Goal: Information Seeking & Learning: Learn about a topic

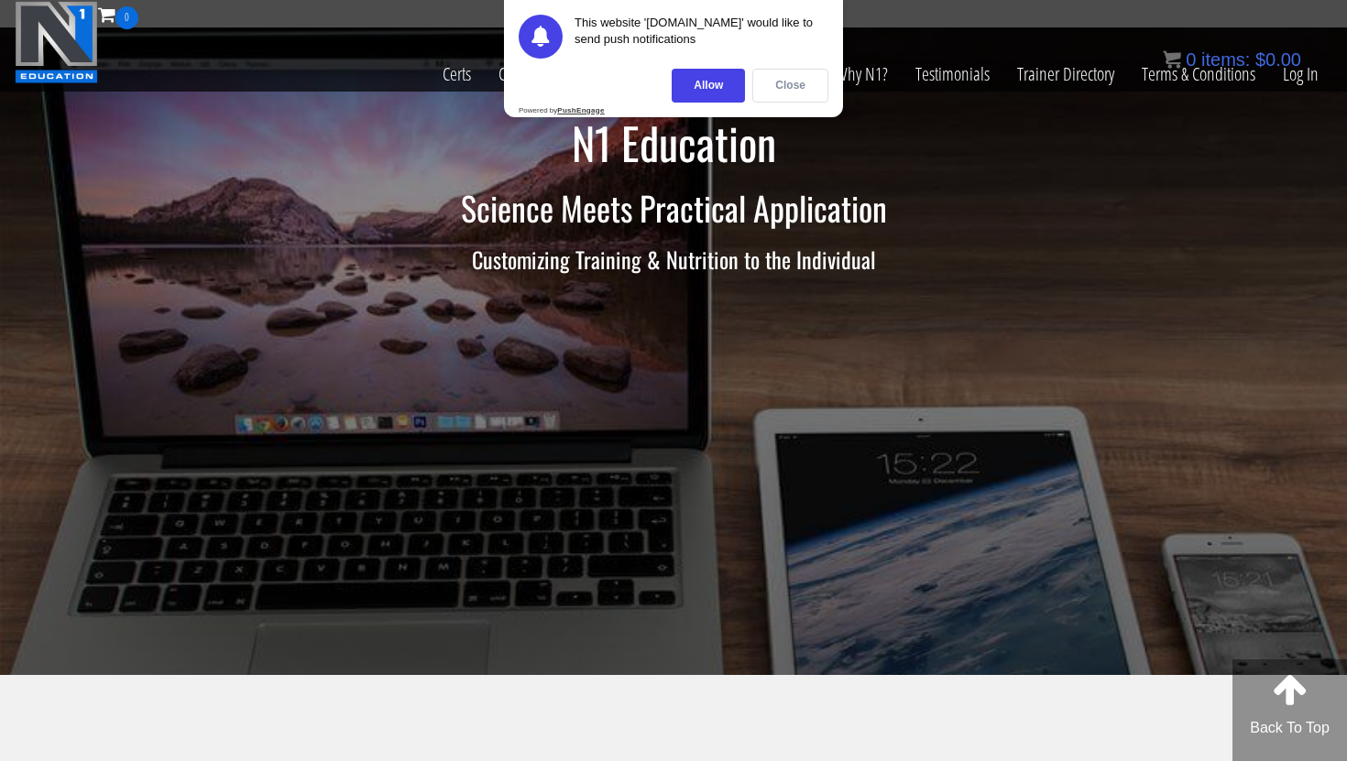
click at [787, 77] on div "Close" at bounding box center [790, 86] width 76 height 34
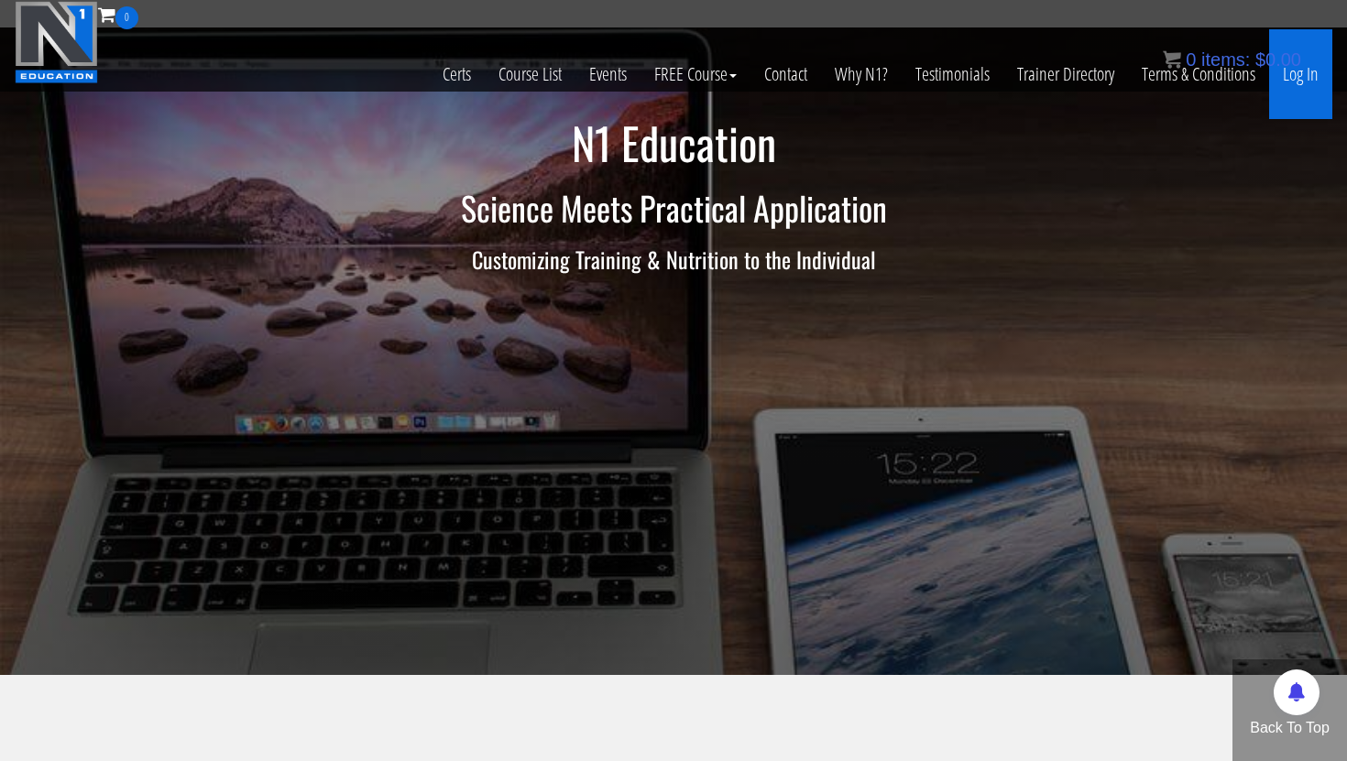
click at [1307, 86] on link "Log In" at bounding box center [1300, 74] width 63 height 90
click at [1300, 71] on div "0 items: $ 0.00" at bounding box center [1232, 59] width 138 height 27
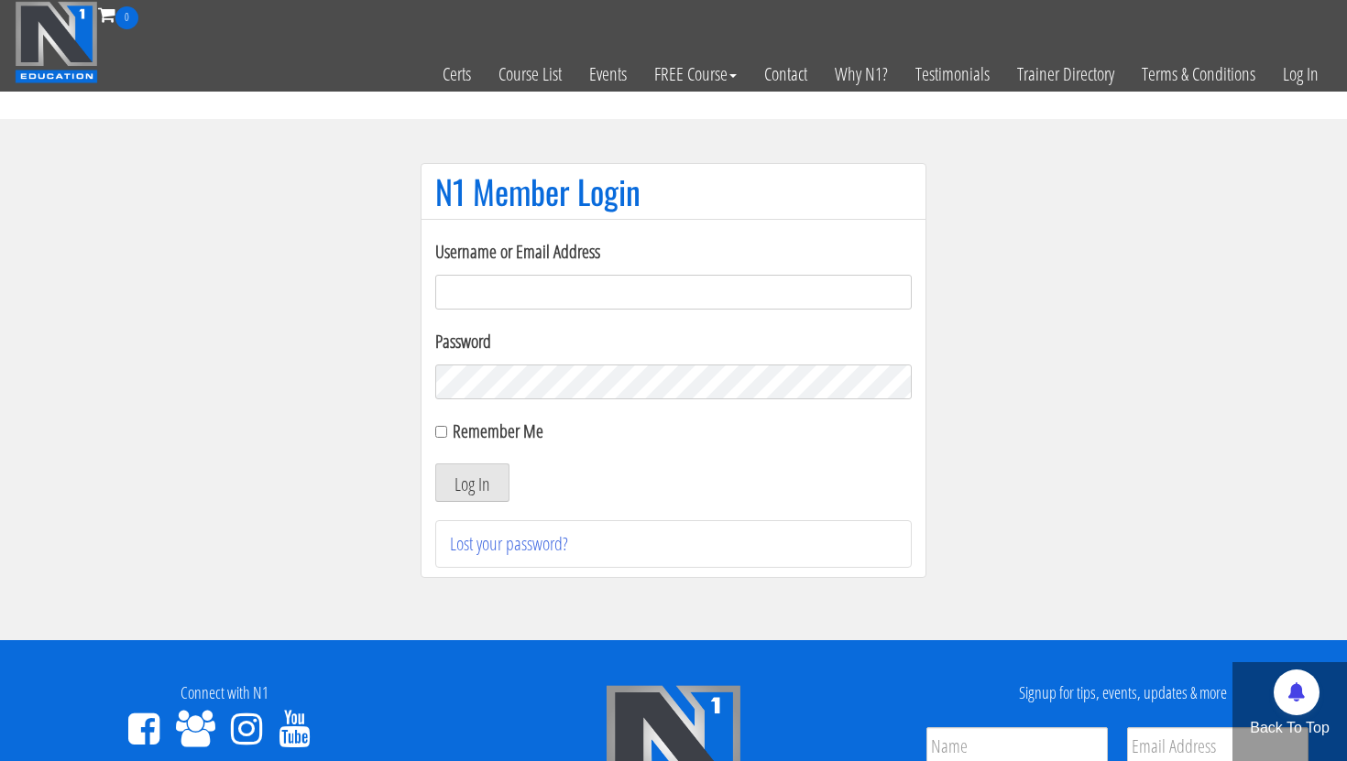
click at [569, 294] on input "Username or Email Address" at bounding box center [673, 292] width 477 height 35
type input "[EMAIL_ADDRESS][DOMAIN_NAME]"
click at [470, 490] on button "Log In" at bounding box center [472, 483] width 74 height 38
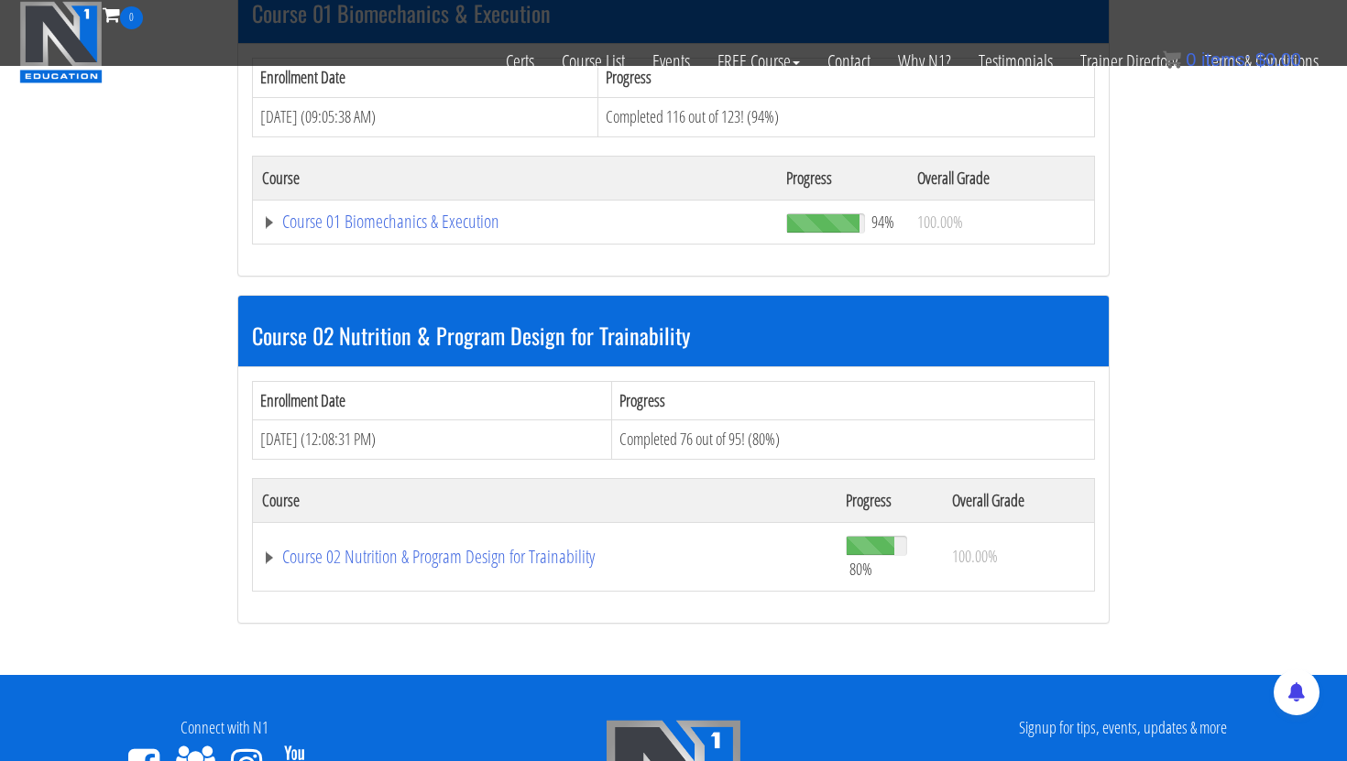
scroll to position [695, 0]
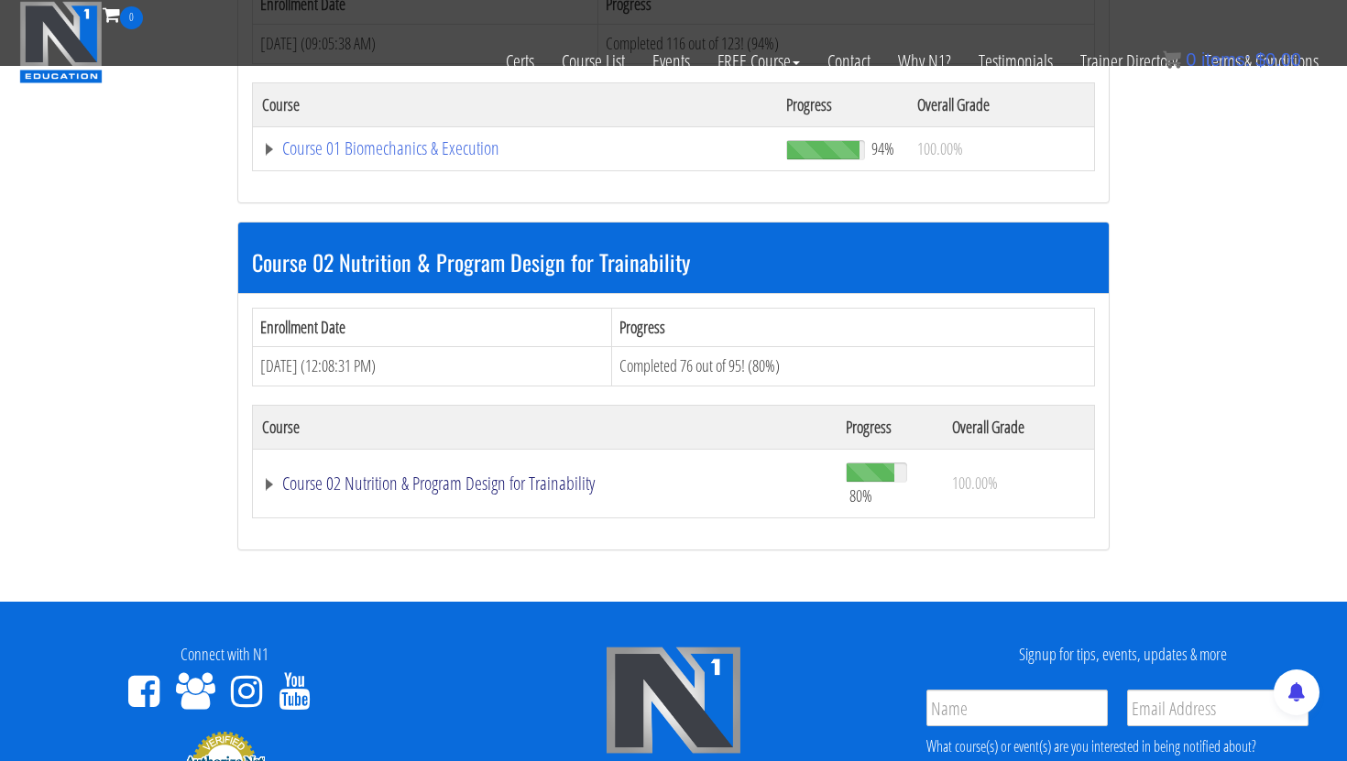
click at [346, 485] on link "Course 02 Nutrition & Program Design for Trainability" at bounding box center [544, 484] width 565 height 18
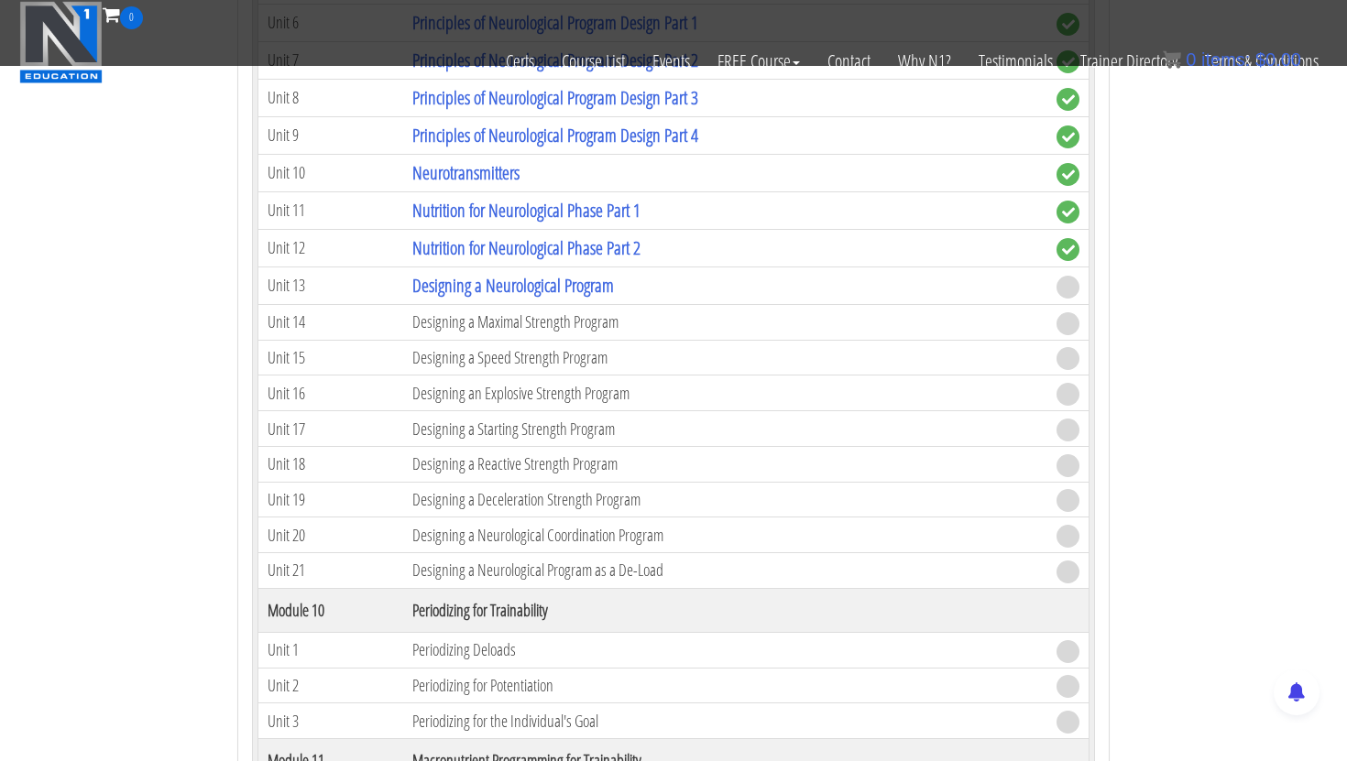
scroll to position [4204, 0]
click at [442, 285] on link "Designing a Neurological Program" at bounding box center [513, 283] width 202 height 25
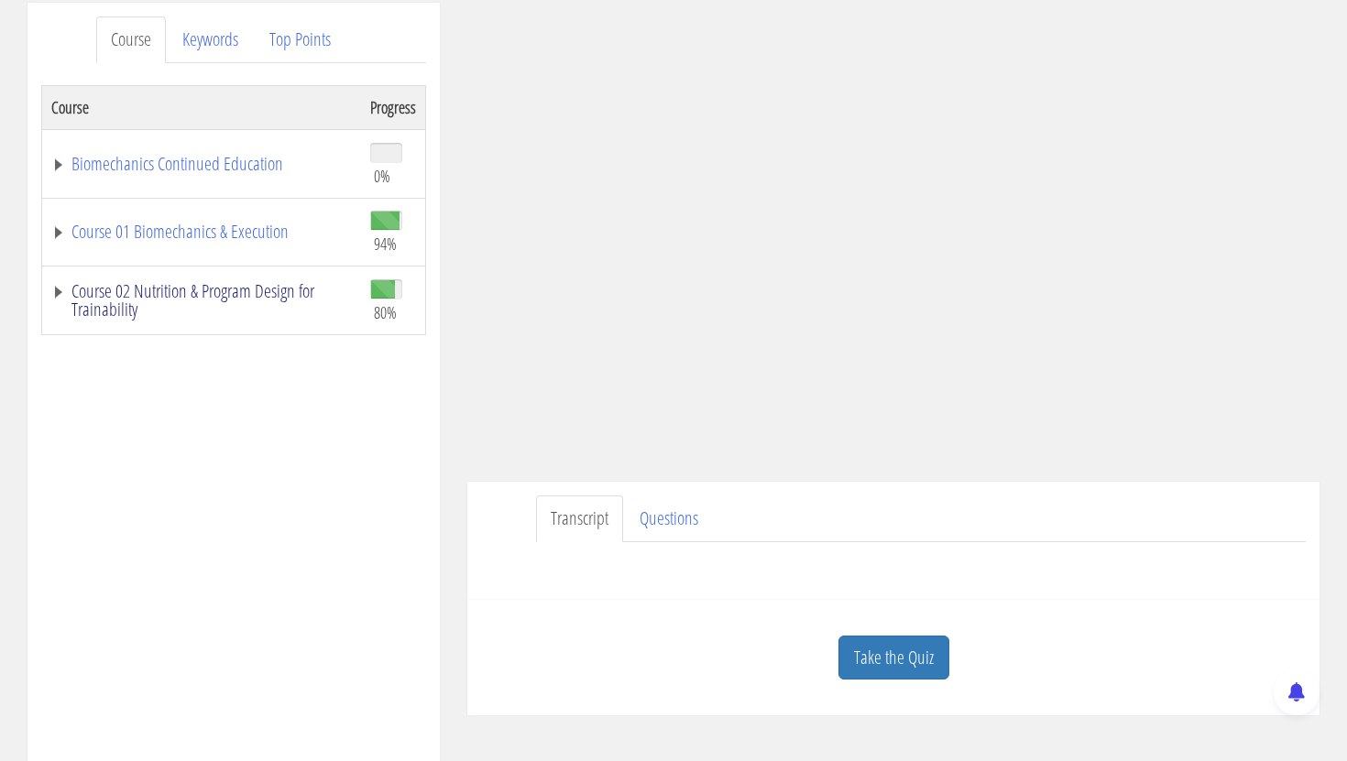
click at [192, 296] on link "Course 02 Nutrition & Program Design for Trainability" at bounding box center [201, 300] width 301 height 37
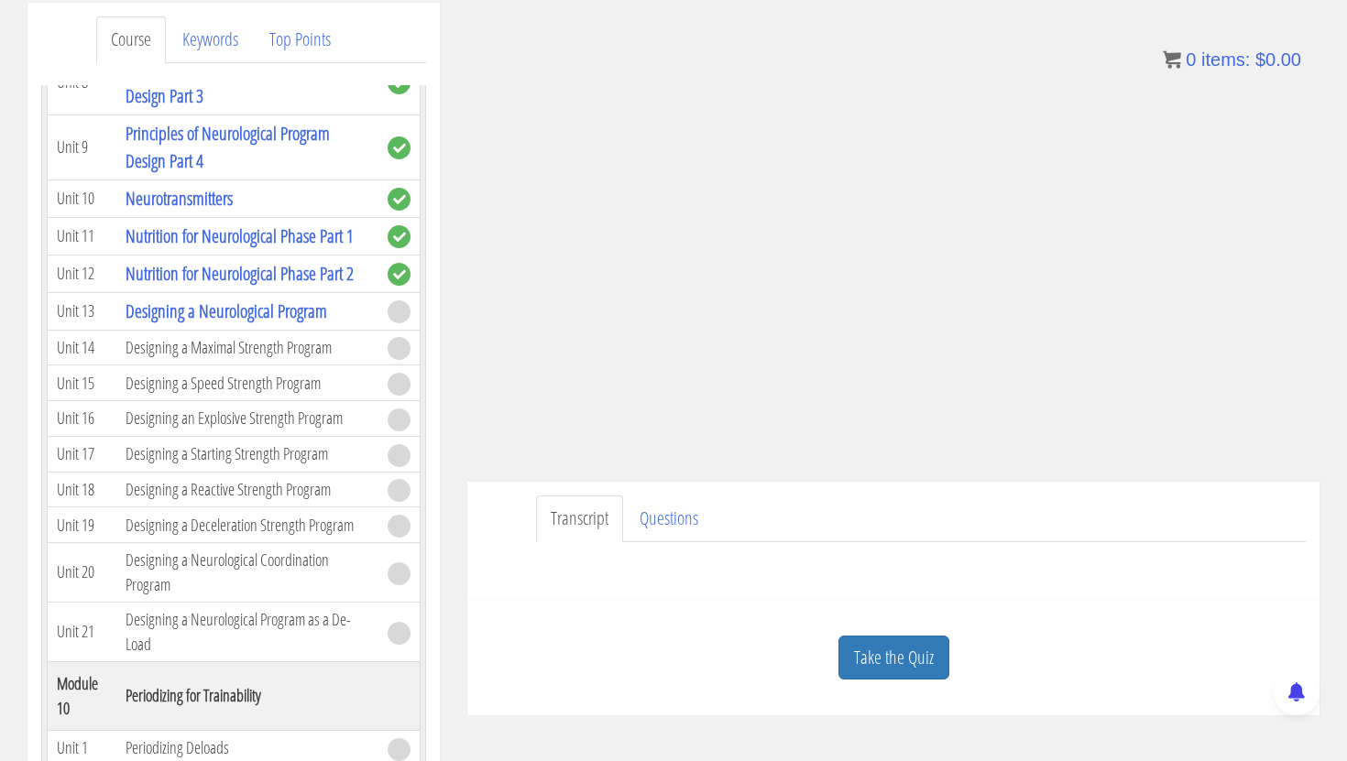
scroll to position [3953, 0]
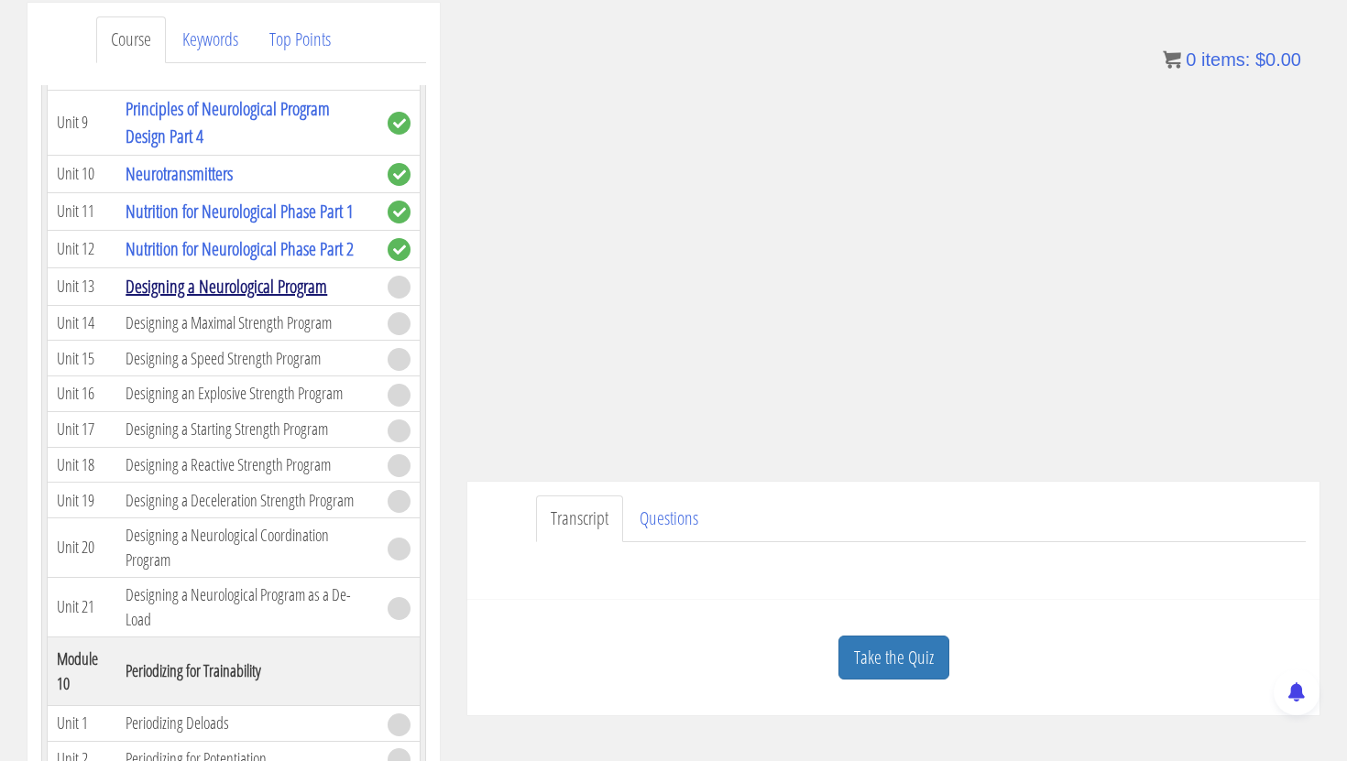
click at [196, 274] on link "Designing a Neurological Program" at bounding box center [227, 286] width 202 height 25
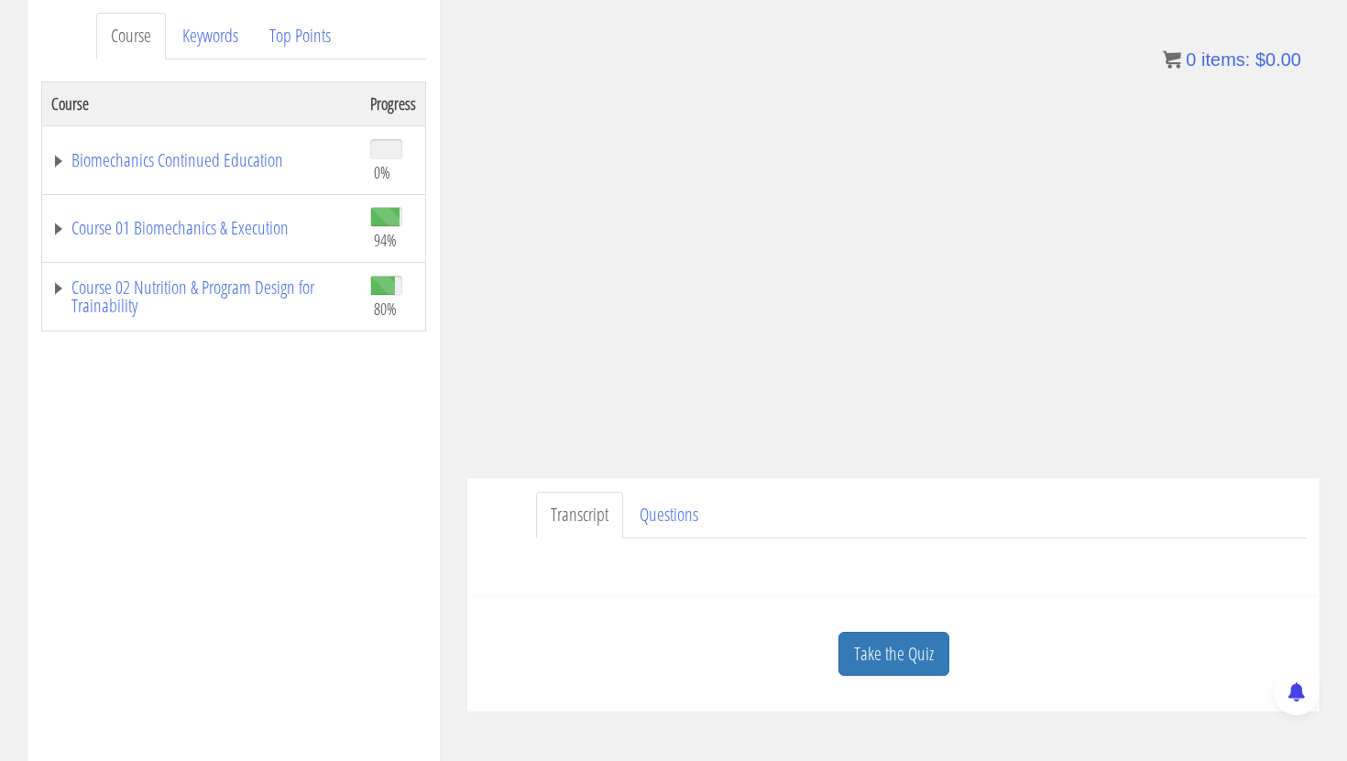
scroll to position [243, 0]
click at [874, 670] on link "Take the Quiz" at bounding box center [893, 652] width 111 height 45
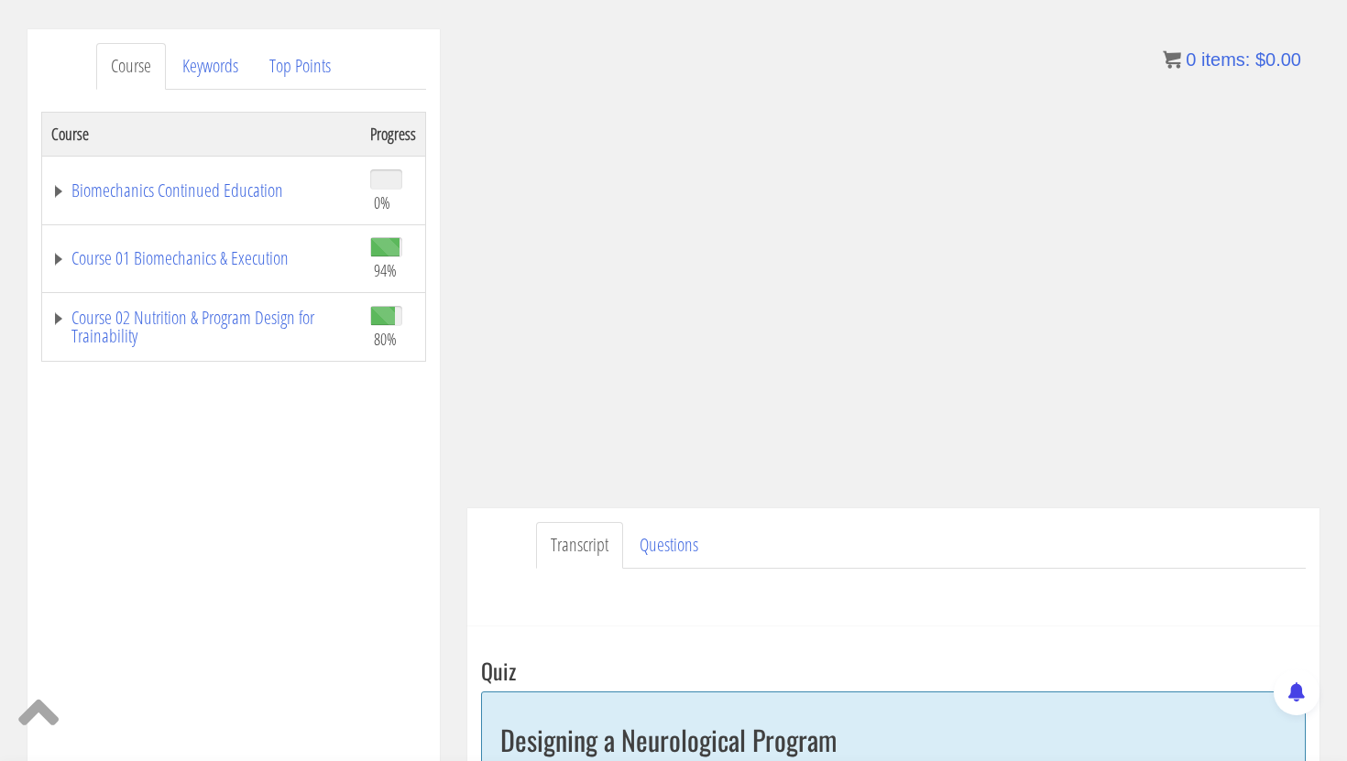
scroll to position [205, 0]
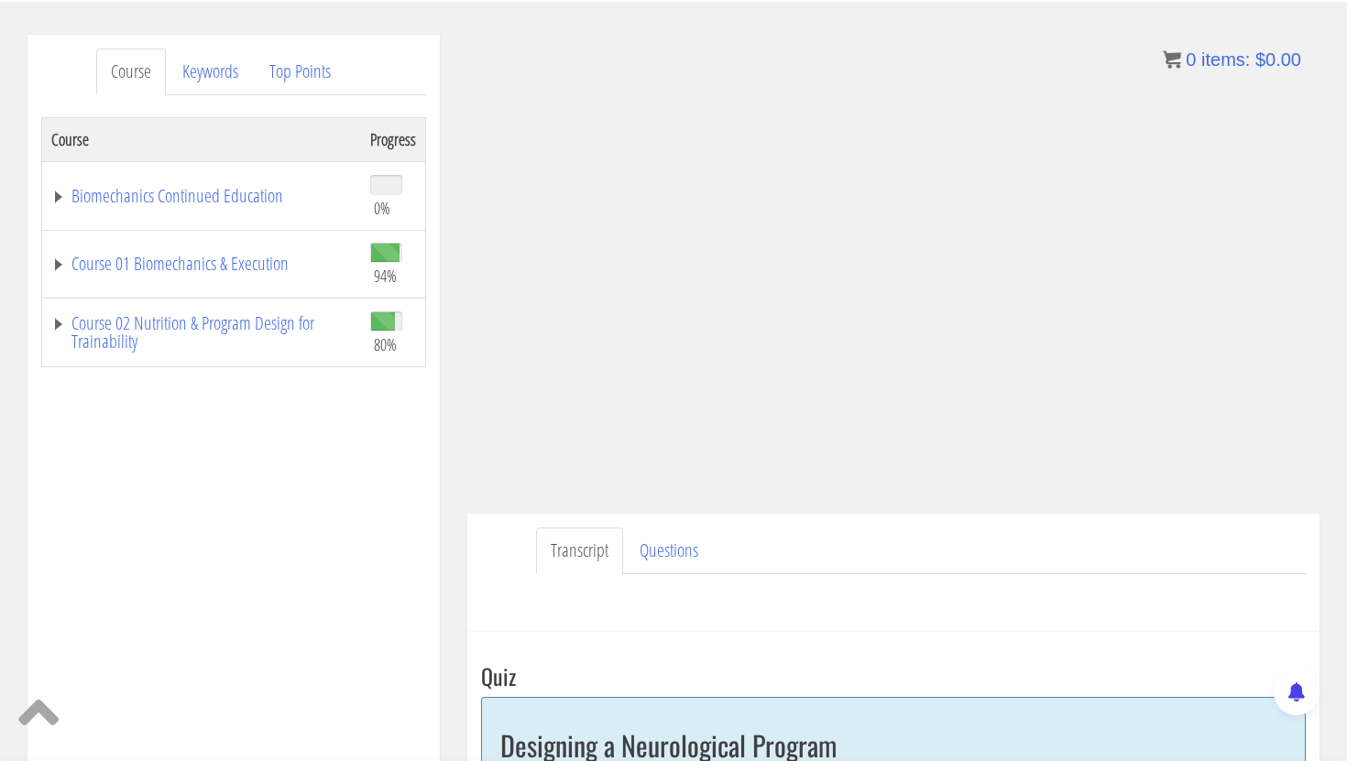
click at [415, 481] on div "Course Progress Biomechanics Continued Education 0% Module 1 Continued Educatio…" at bounding box center [233, 575] width 385 height 916
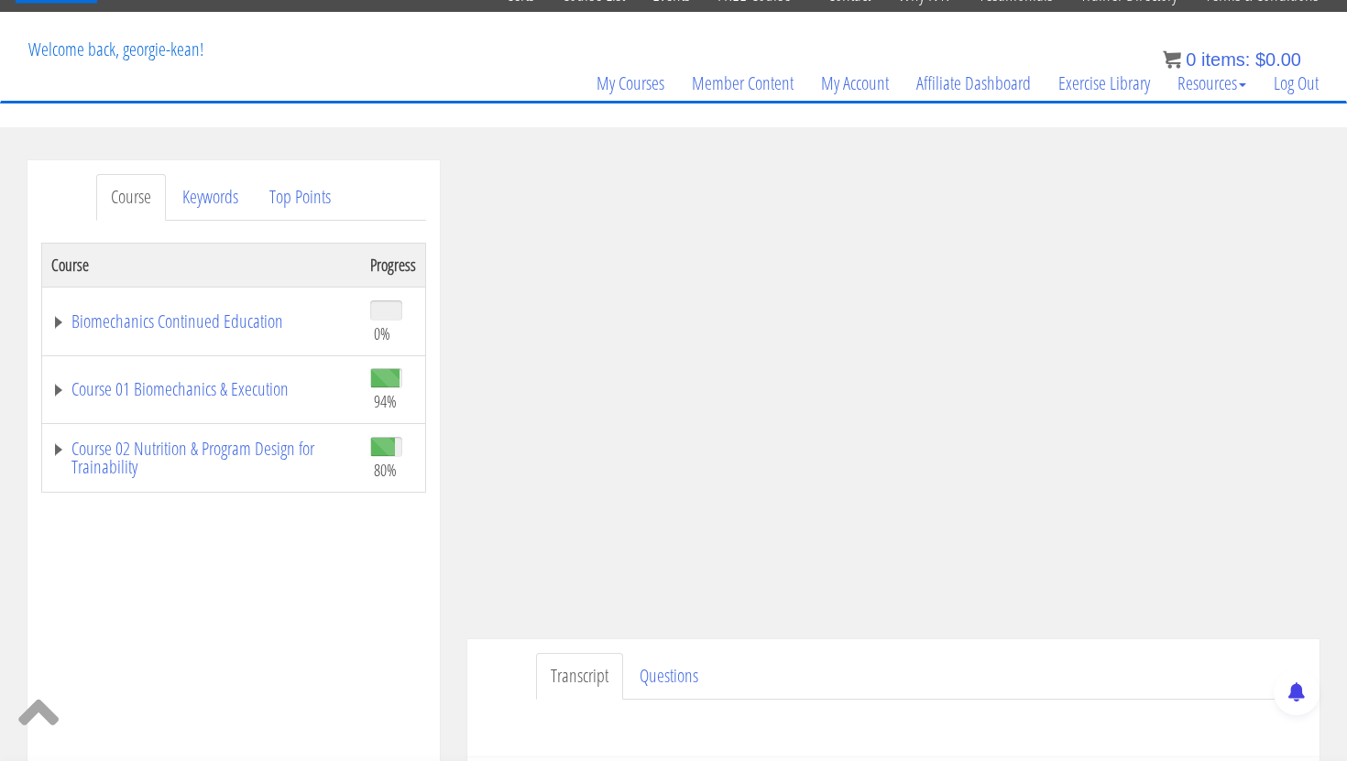
scroll to position [74, 0]
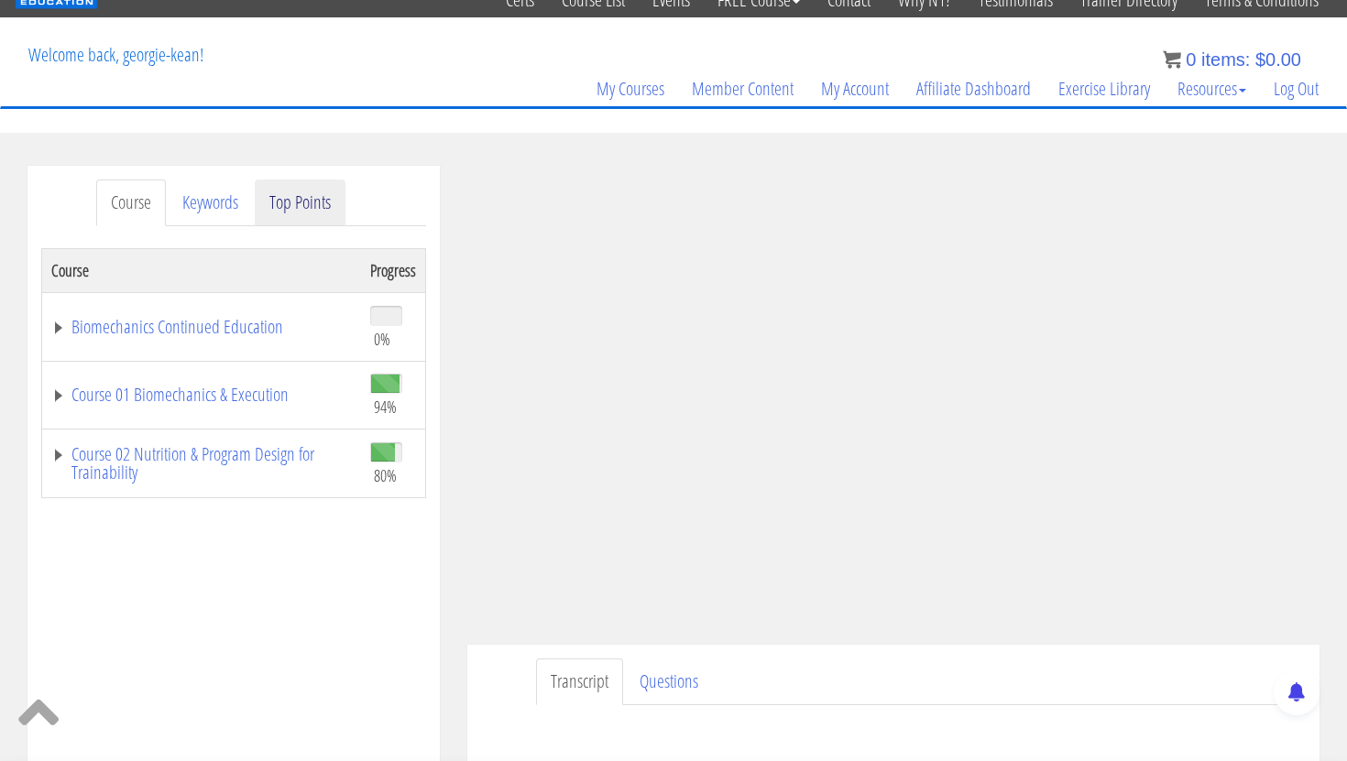
click at [301, 209] on link "Top Points" at bounding box center [300, 203] width 91 height 47
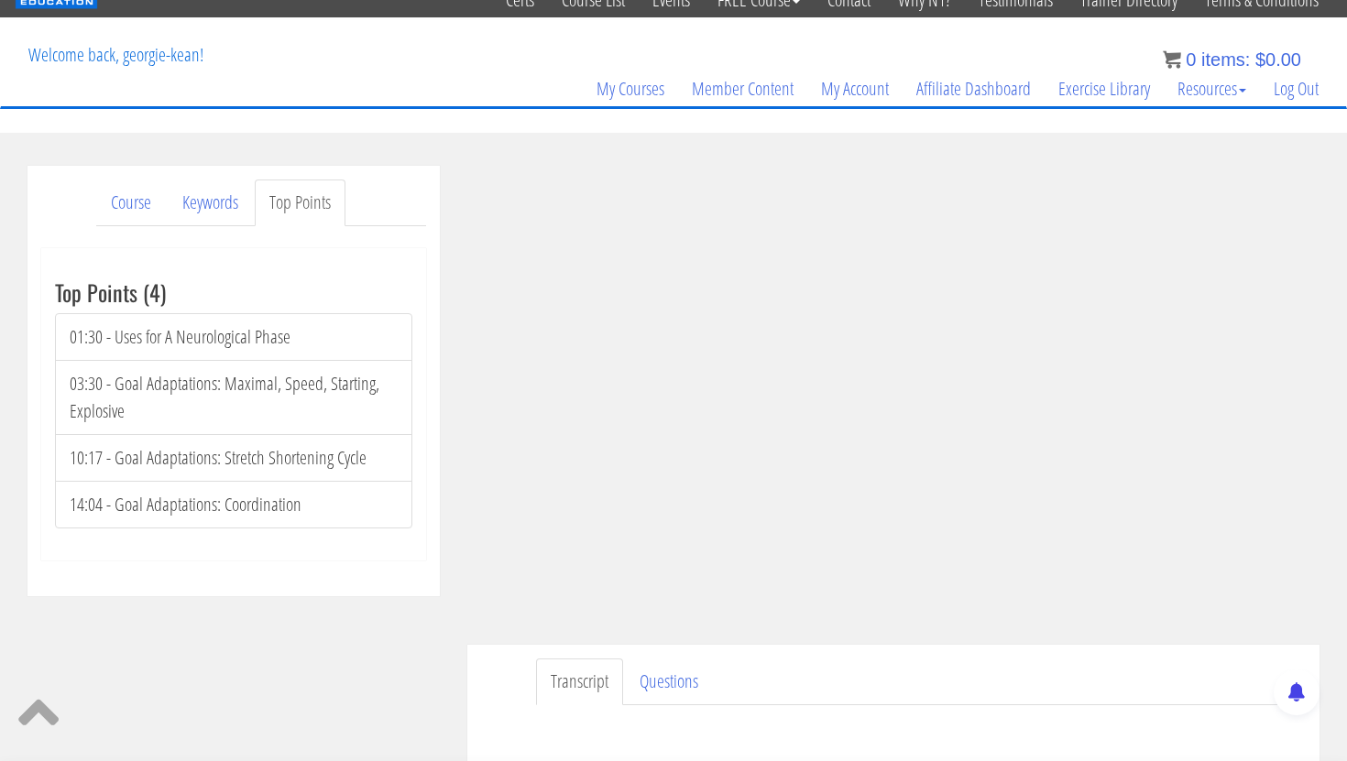
click at [1139, 675] on ul "Transcript Questions" at bounding box center [921, 682] width 770 height 47
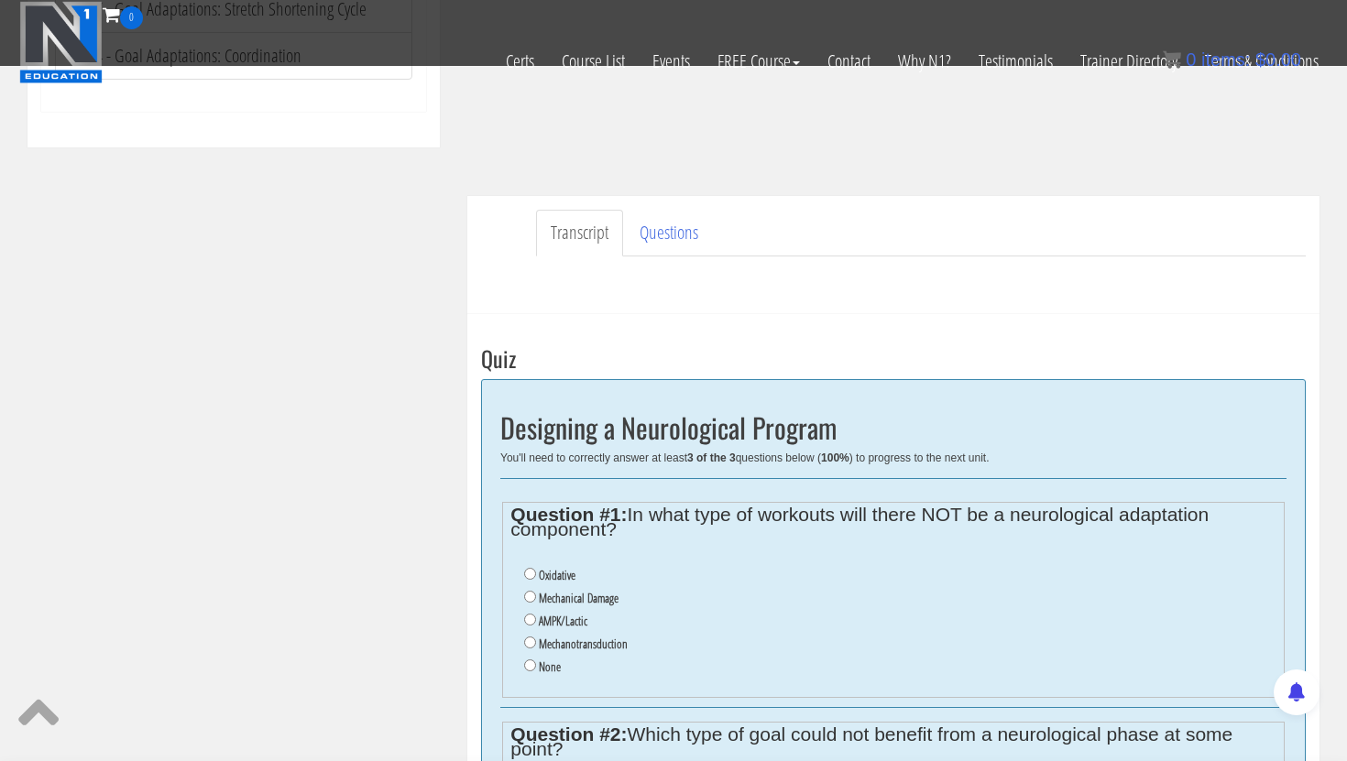
scroll to position [409, 0]
click at [530, 663] on input "None" at bounding box center [530, 665] width 12 height 12
radio input "true"
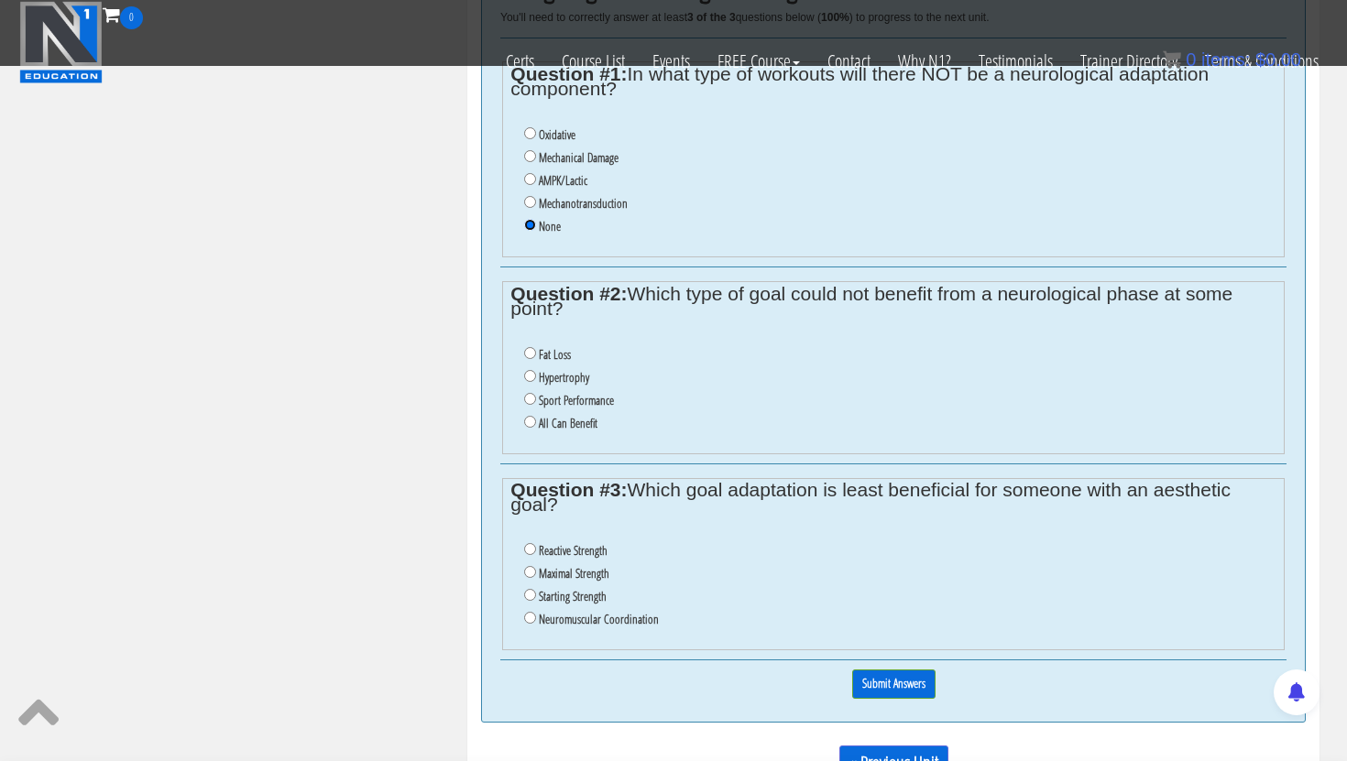
scroll to position [850, 0]
click at [530, 418] on input "All Can Benefit" at bounding box center [530, 420] width 12 height 12
radio input "true"
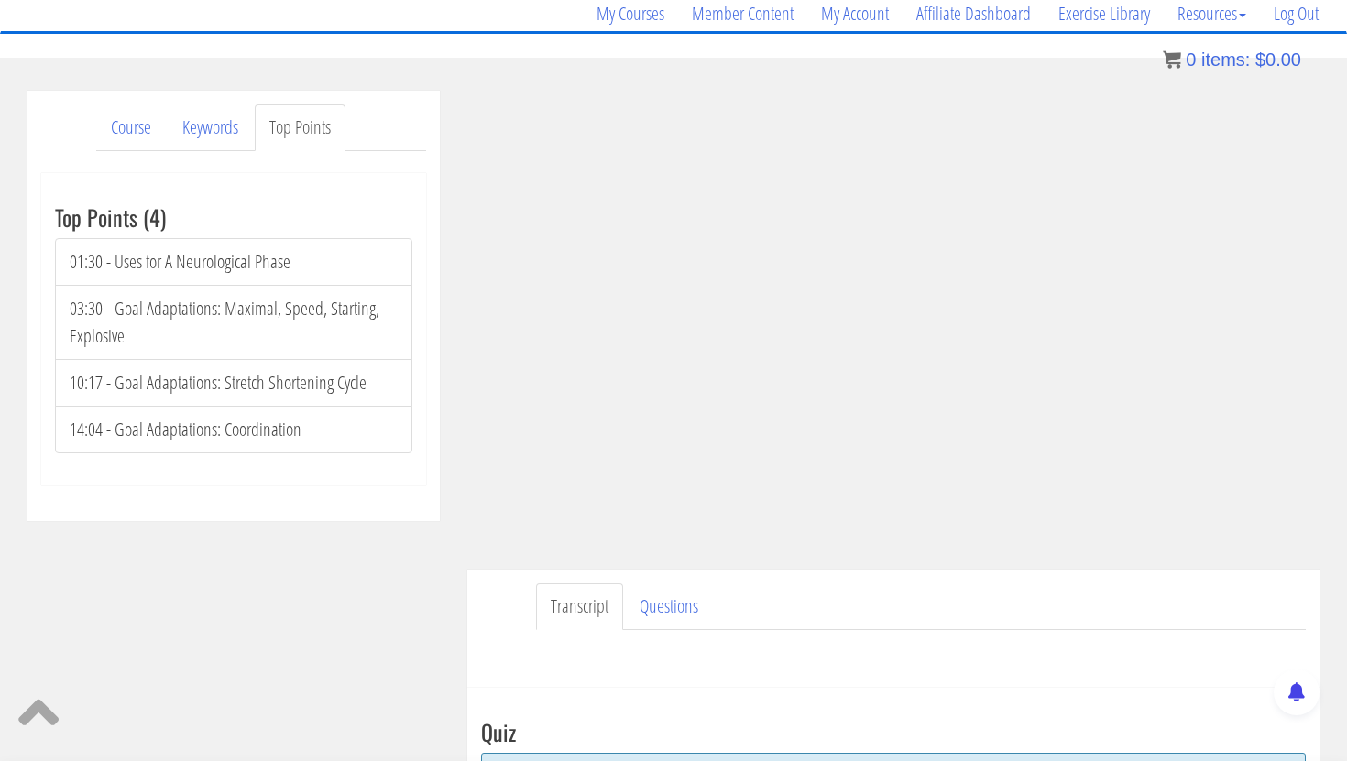
scroll to position [158, 0]
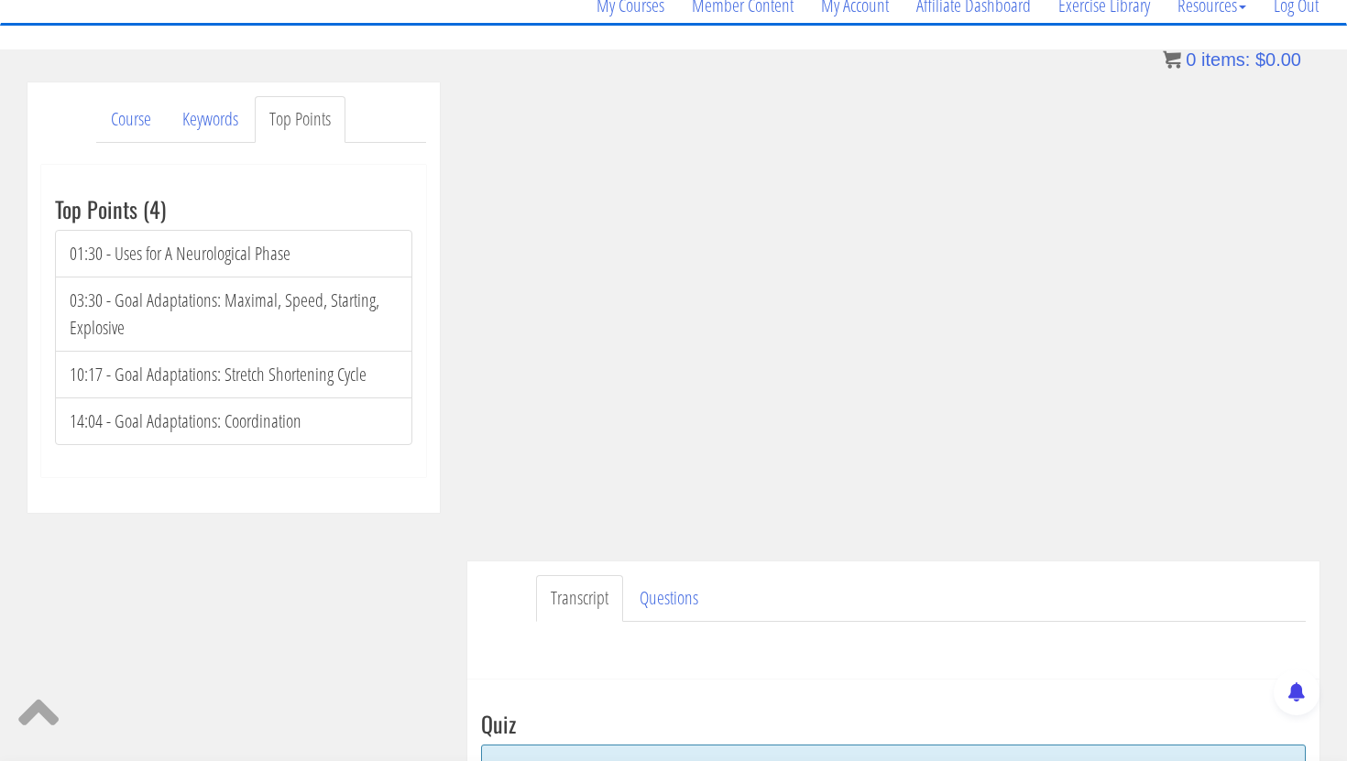
radio input "true"
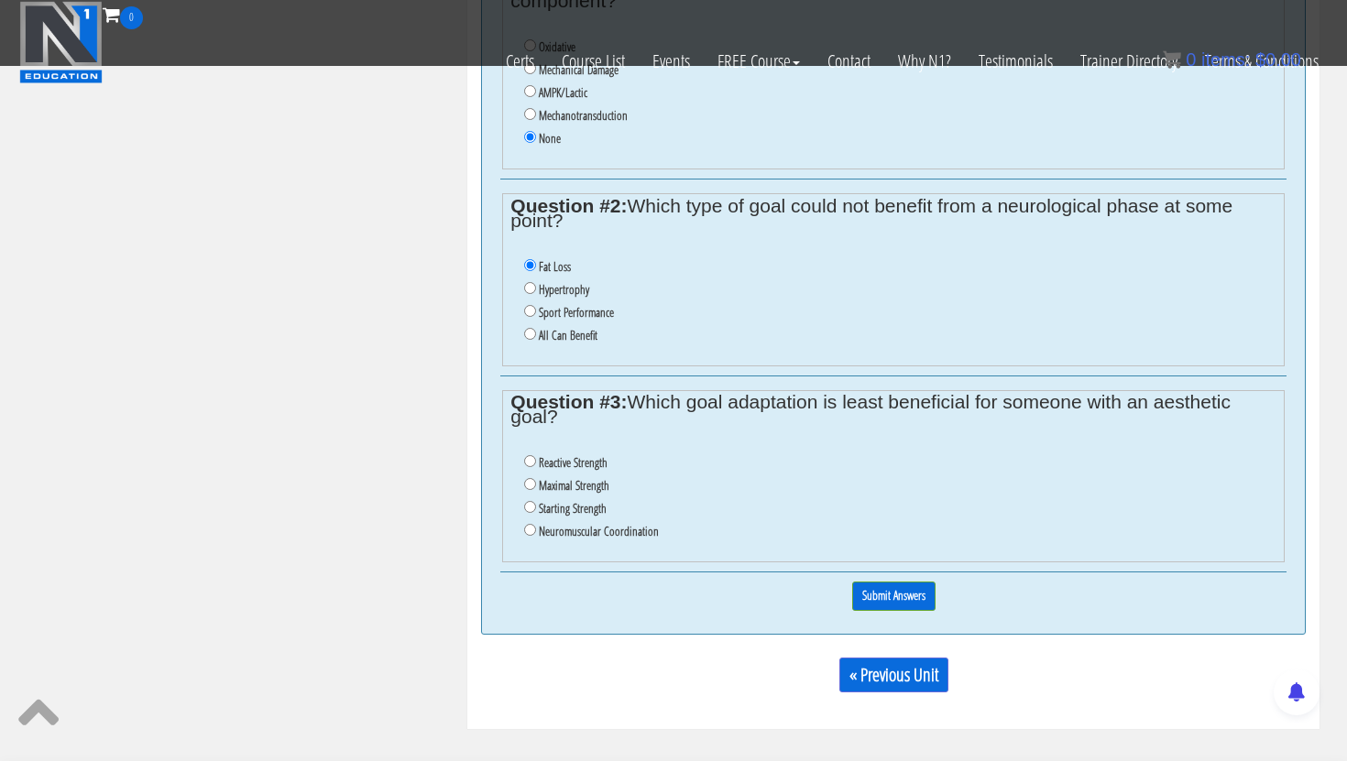
click at [524, 282] on input "Hypertrophy" at bounding box center [530, 288] width 12 height 12
radio input "true"
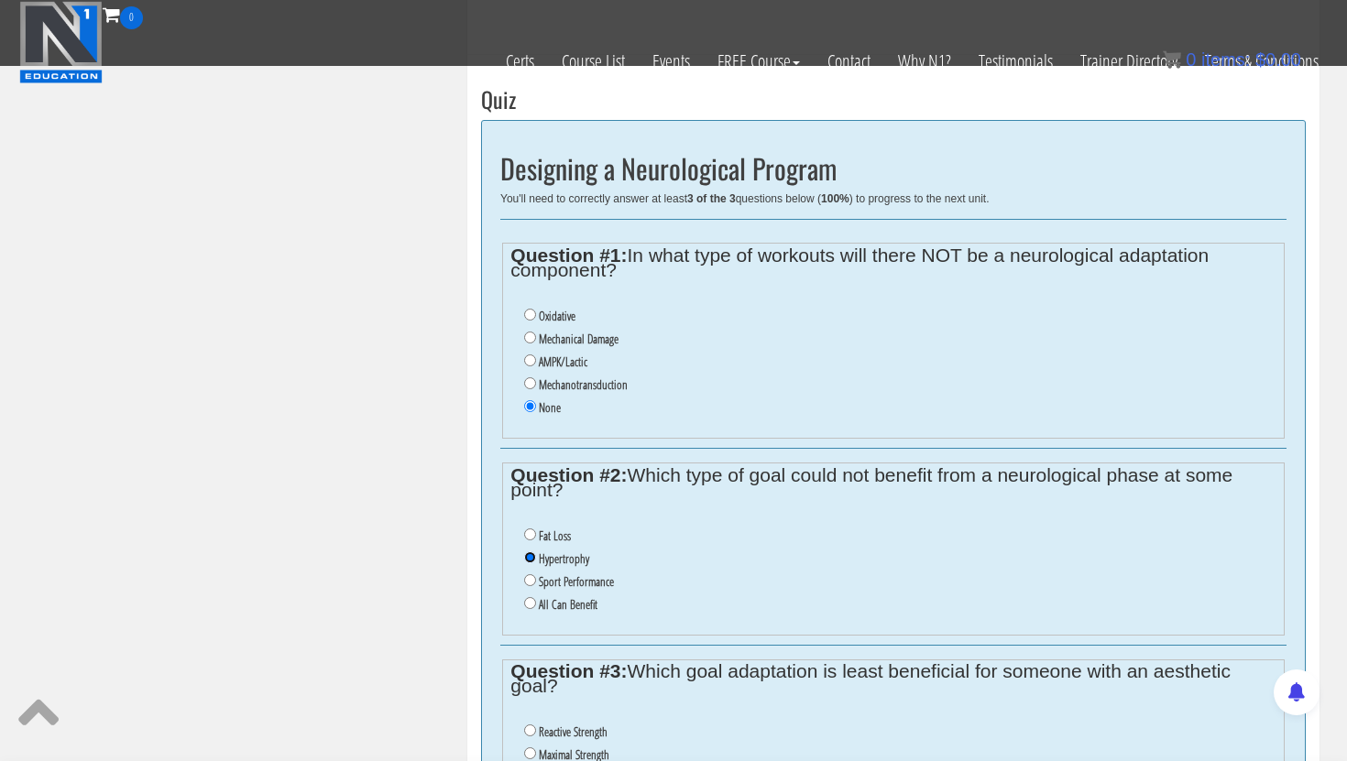
scroll to position [668, 0]
click at [527, 601] on input "All Can Benefit" at bounding box center [530, 603] width 12 height 12
radio input "true"
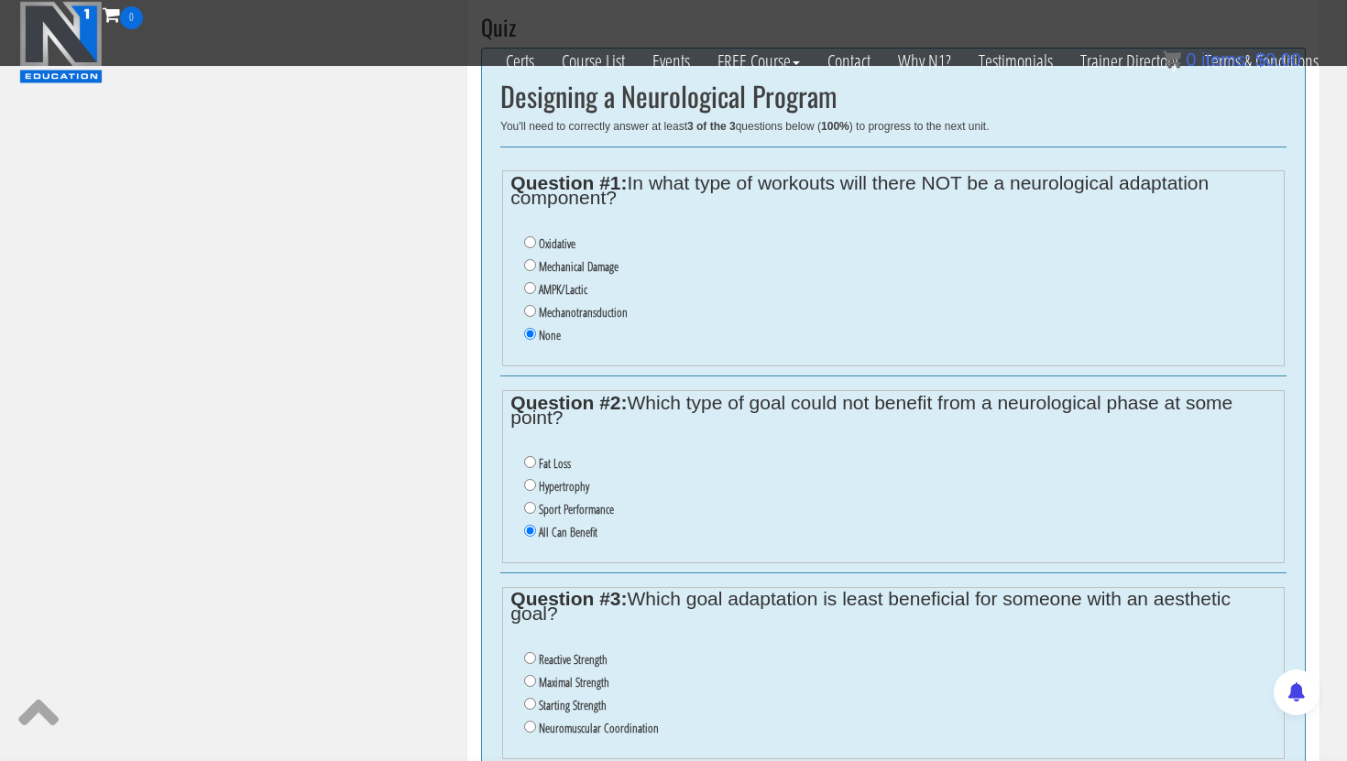
scroll to position [745, 0]
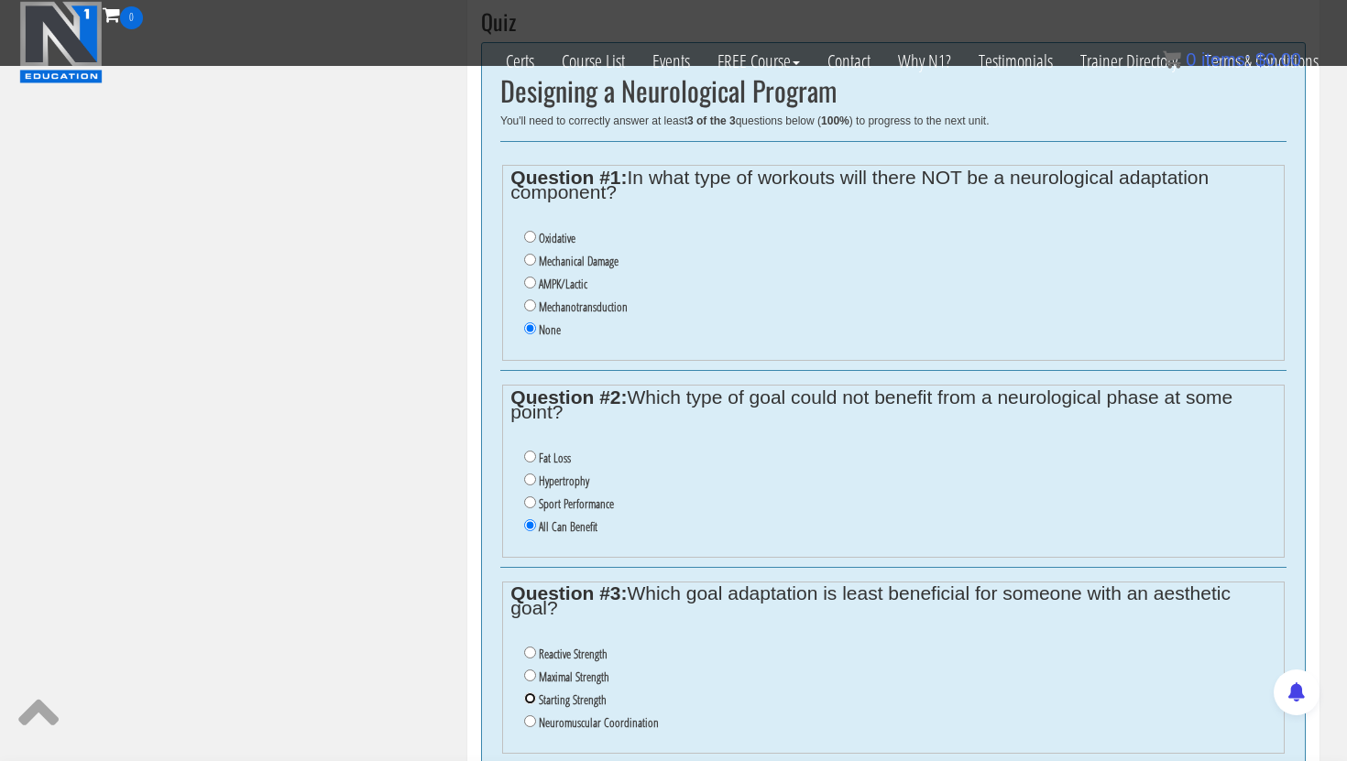
click at [531, 703] on input "Starting Strength" at bounding box center [530, 699] width 12 height 12
radio input "true"
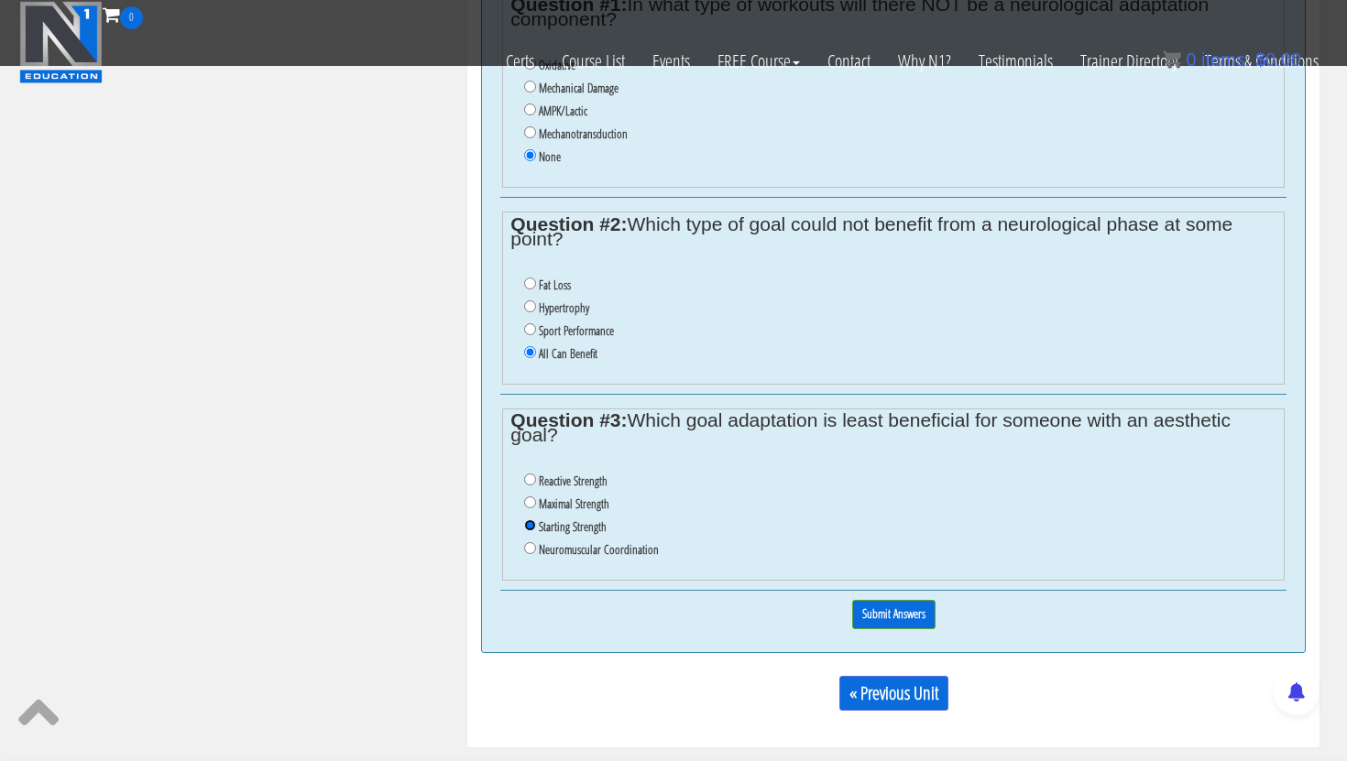
scroll to position [916, 0]
click at [882, 620] on input "Submit Answers" at bounding box center [893, 616] width 83 height 28
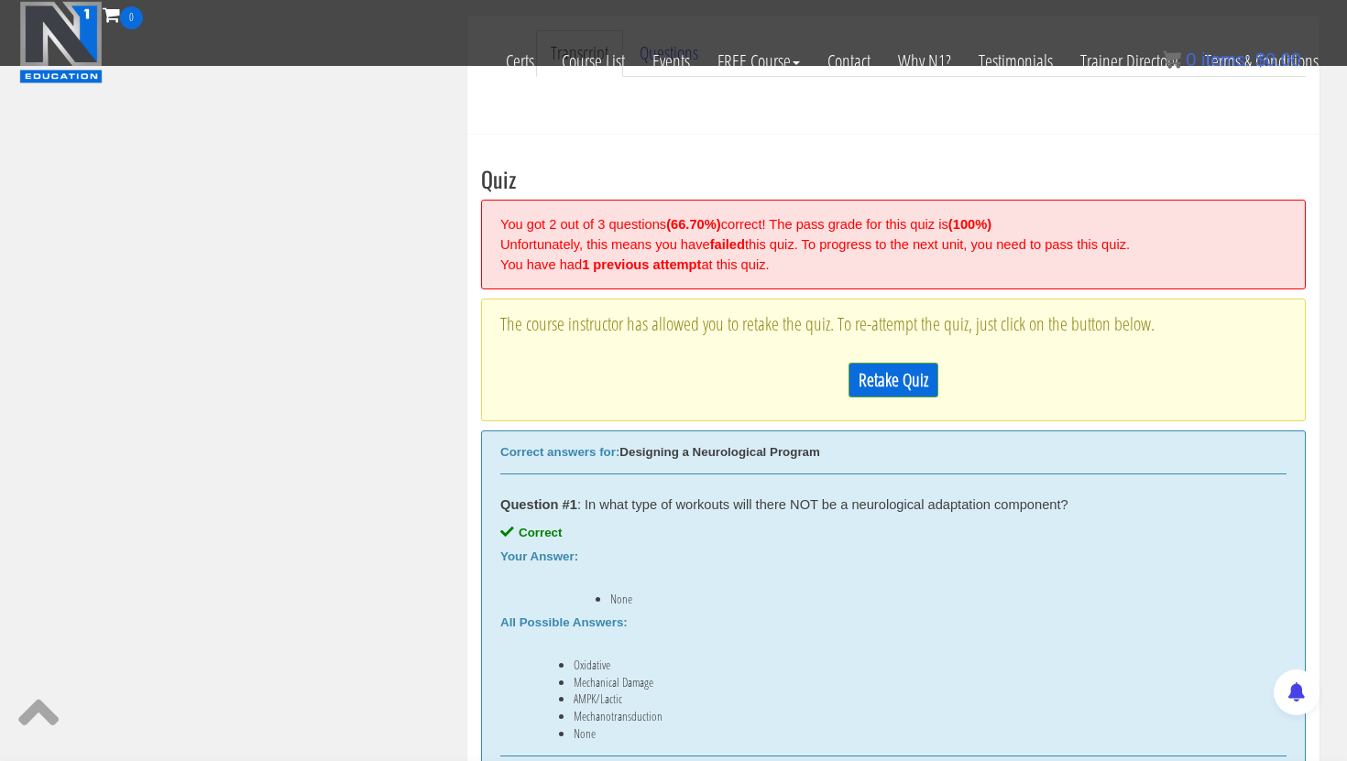
scroll to position [537, 0]
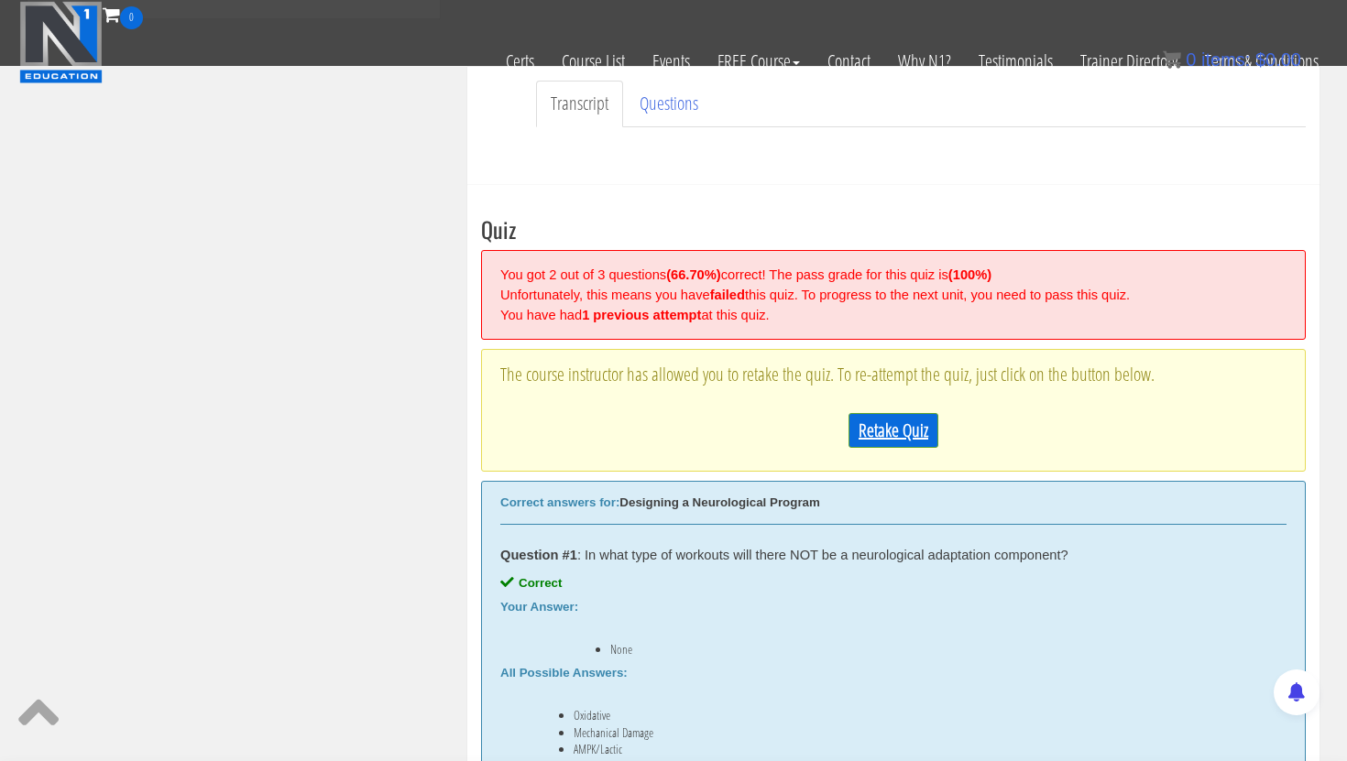
click at [891, 426] on link "Retake Quiz" at bounding box center [894, 430] width 90 height 35
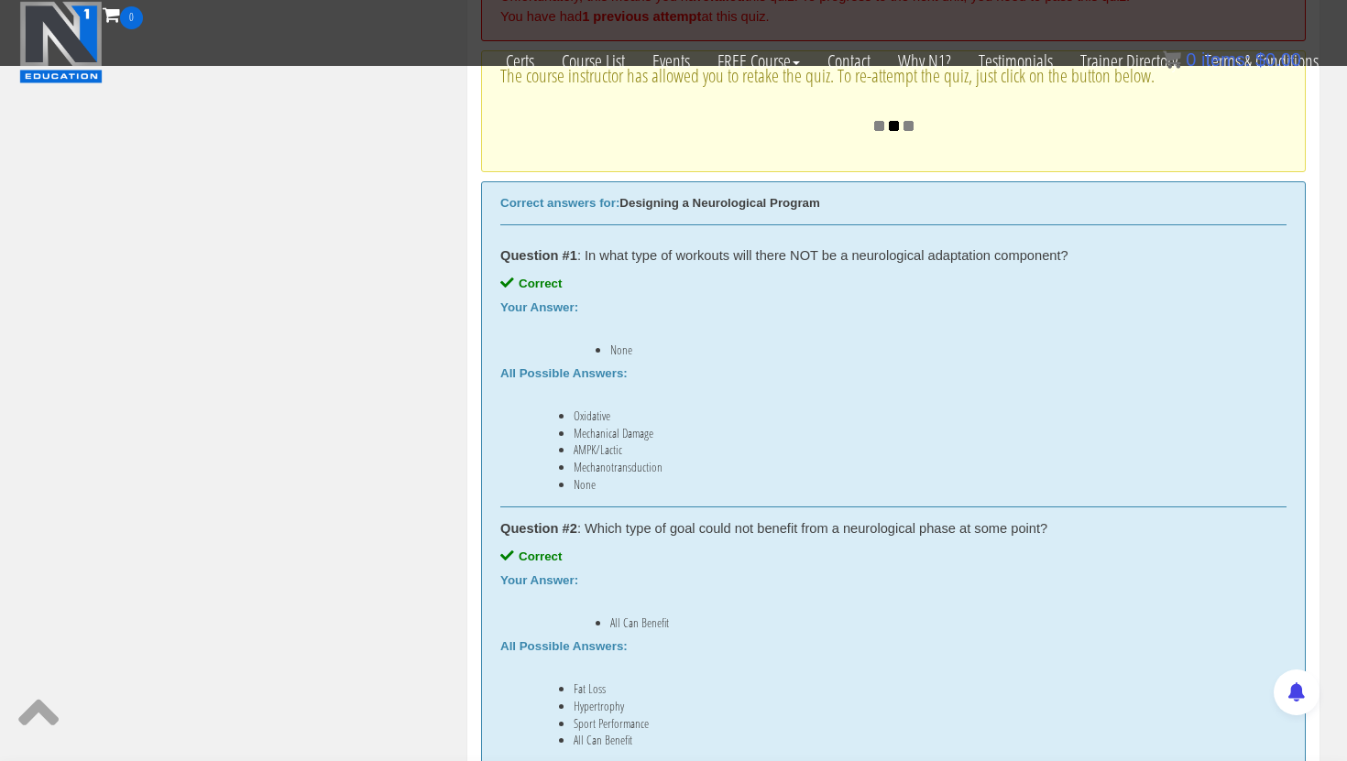
scroll to position [674, 0]
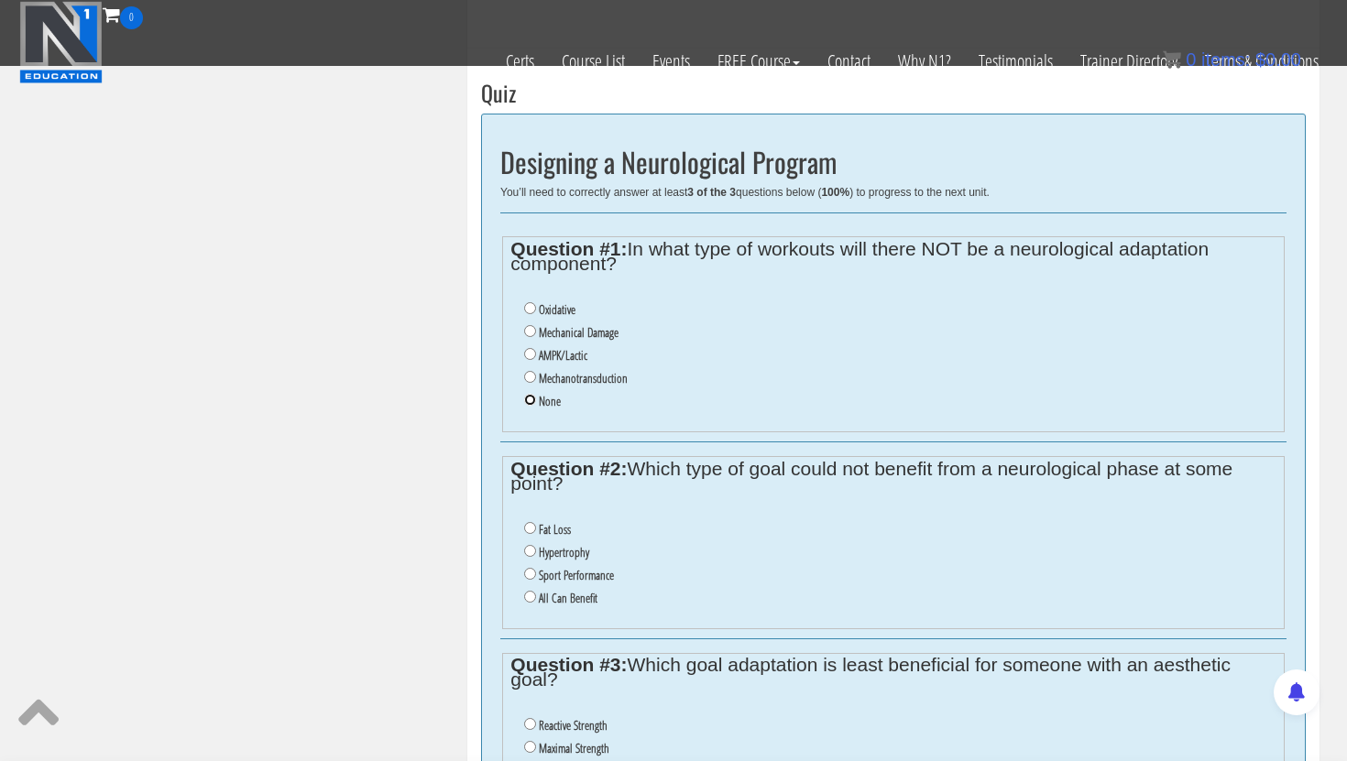
click at [531, 398] on input "None" at bounding box center [530, 400] width 12 height 12
radio input "true"
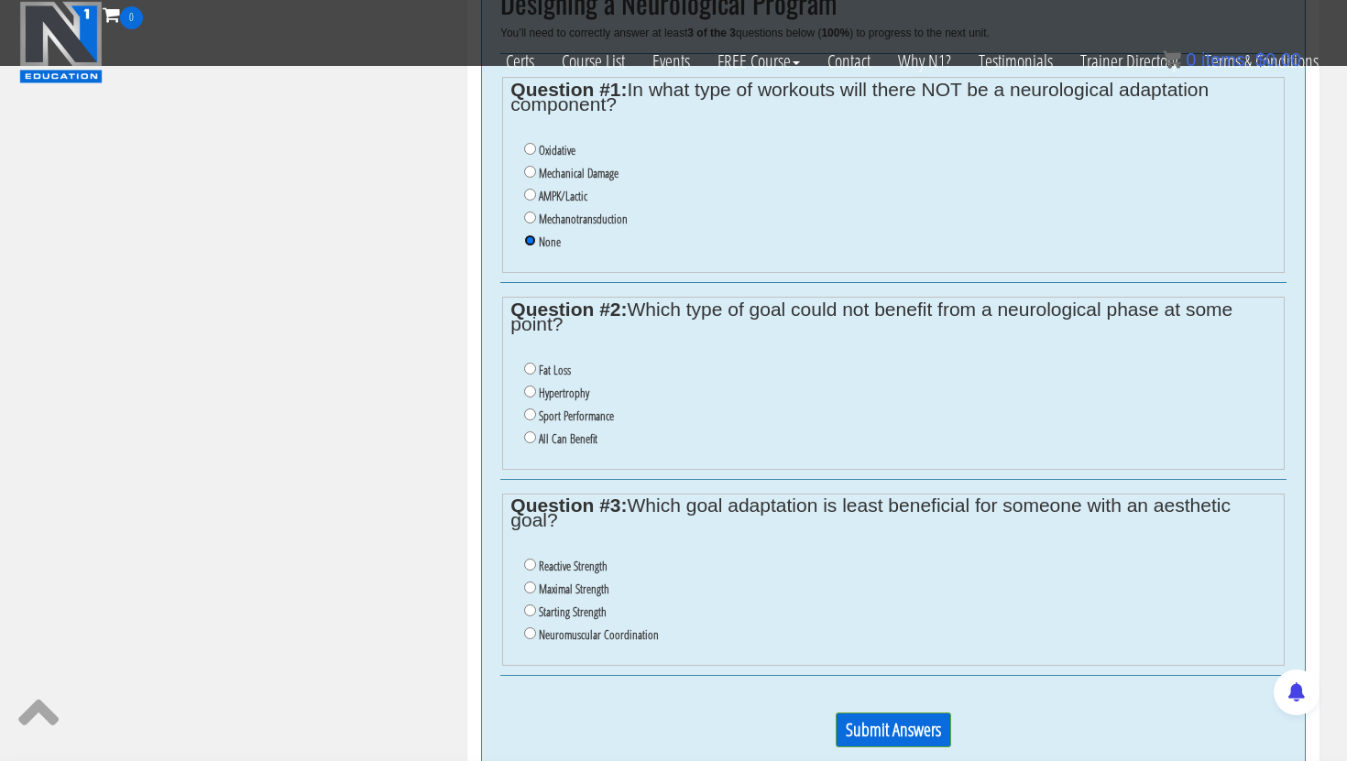
scroll to position [837, 0]
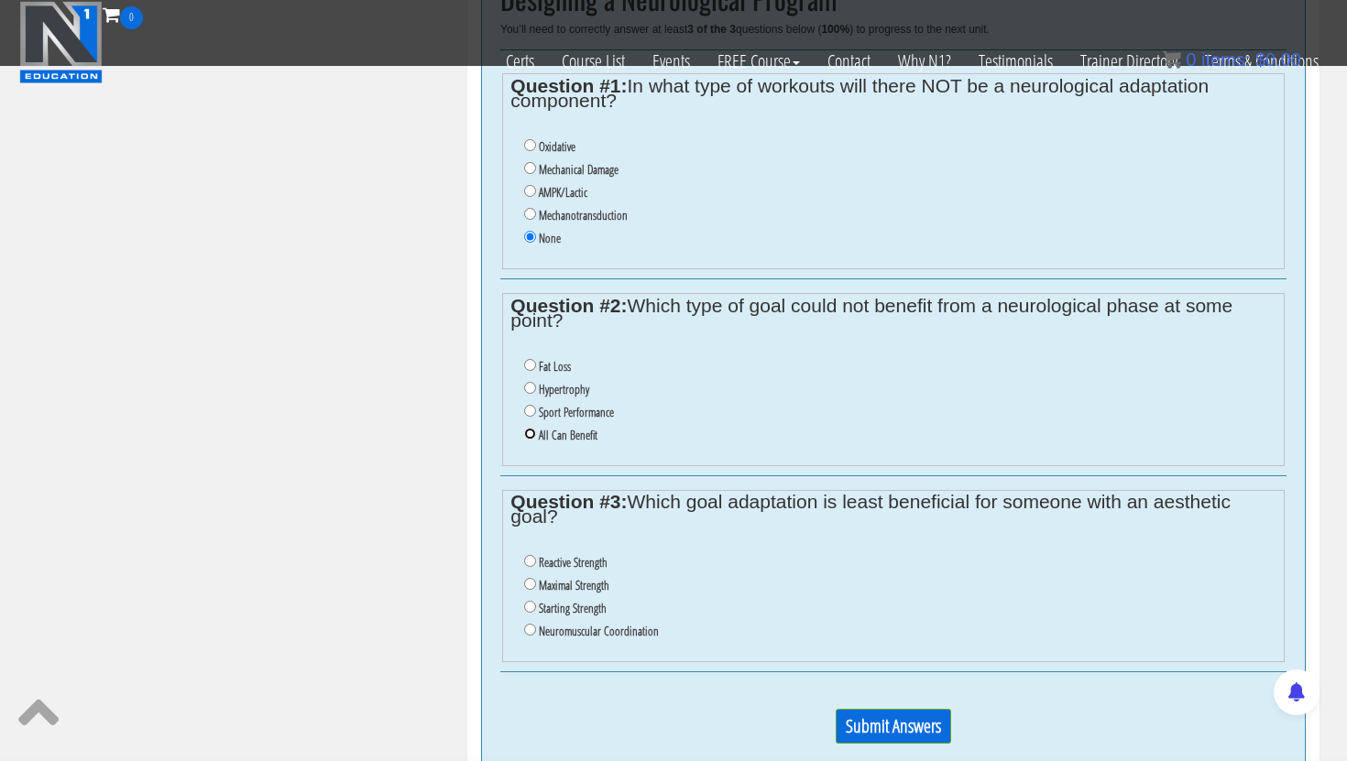
click at [531, 429] on input "All Can Benefit" at bounding box center [530, 434] width 12 height 12
radio input "true"
click at [531, 561] on input "Reactive Strength" at bounding box center [530, 561] width 12 height 12
radio input "true"
click at [870, 734] on input "Submit Answers" at bounding box center [893, 726] width 115 height 35
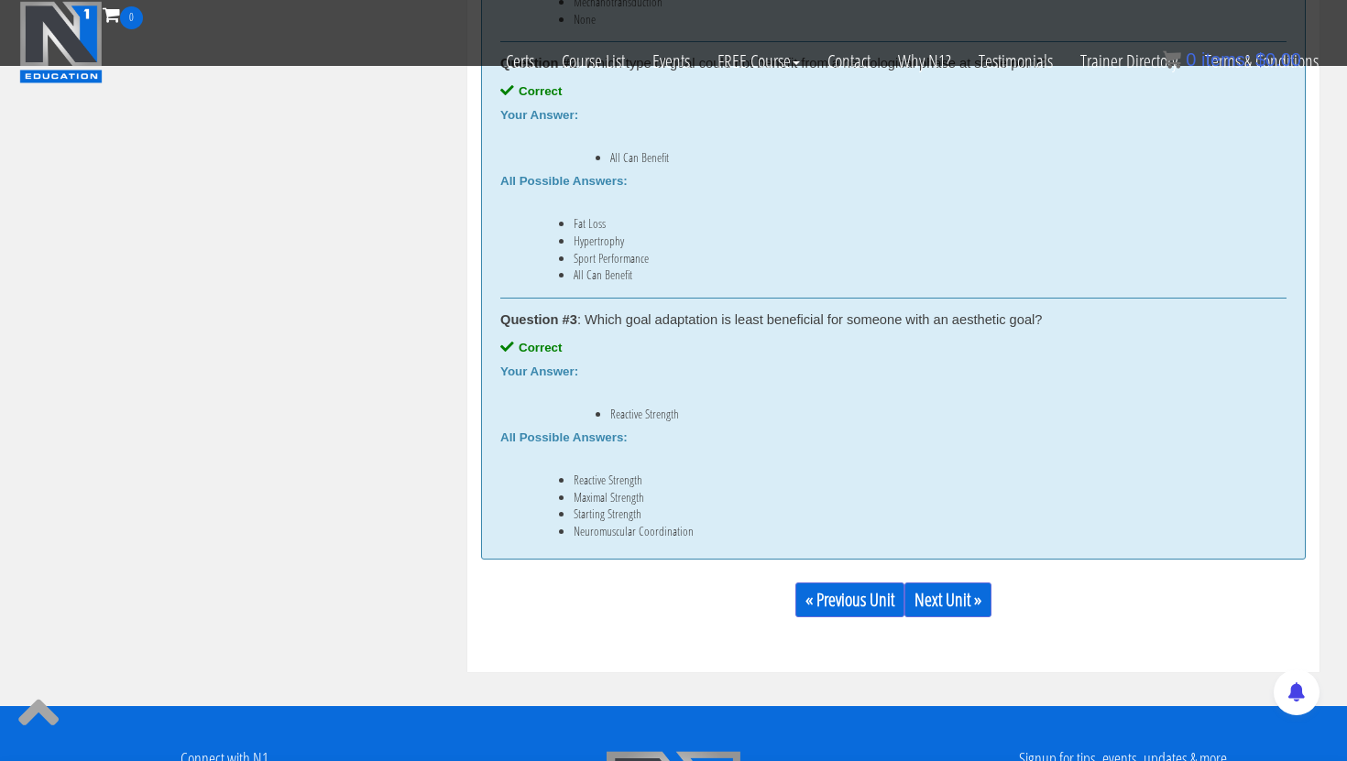
scroll to position [1226, 0]
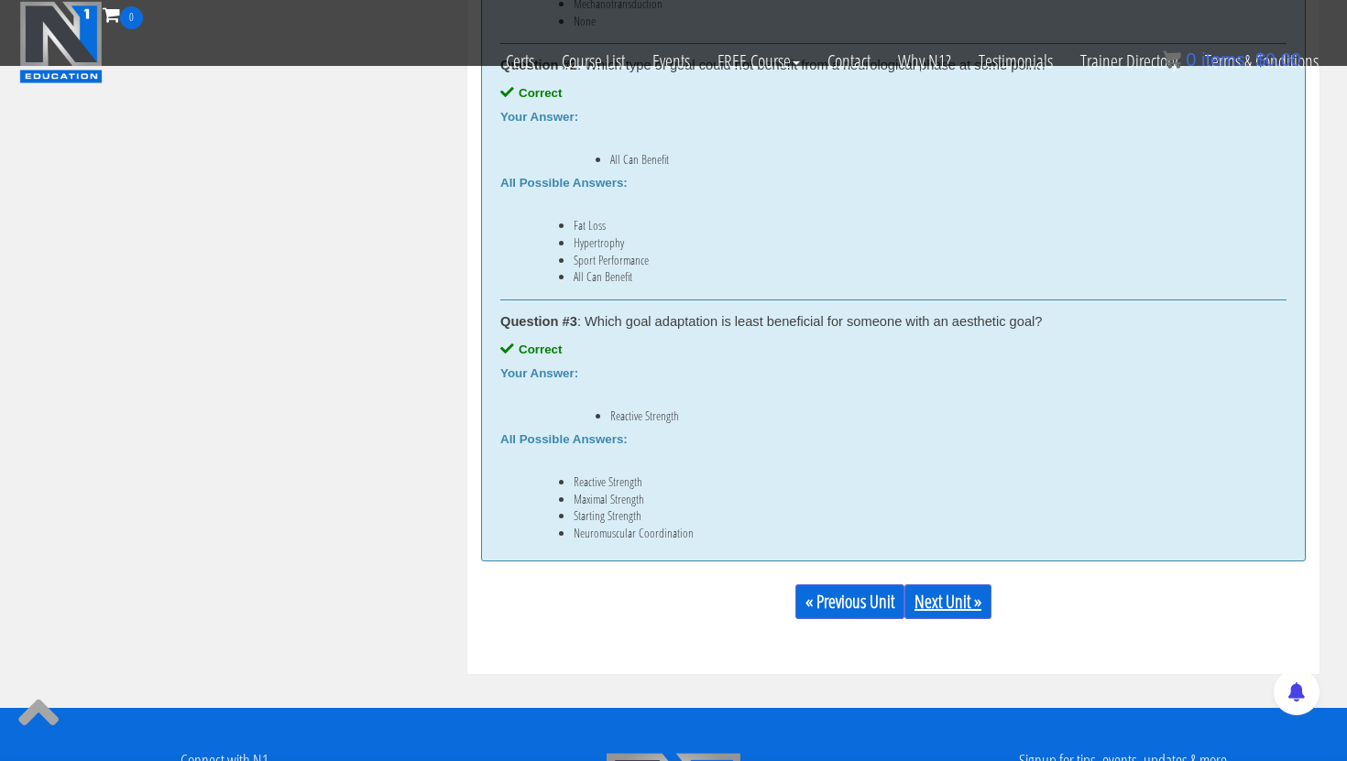
click at [930, 589] on link "Next Unit »" at bounding box center [947, 602] width 87 height 35
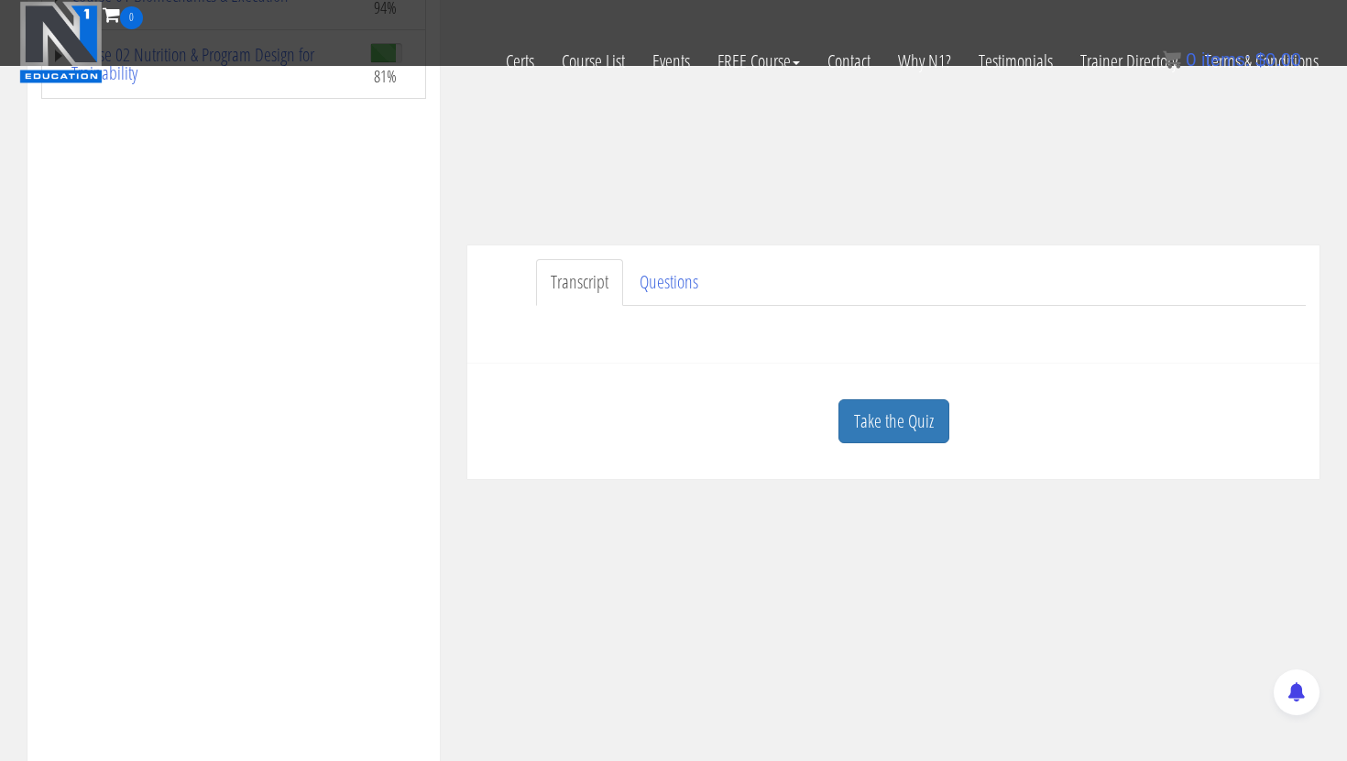
scroll to position [361, 0]
click at [938, 445] on div "Take the Quiz" at bounding box center [893, 419] width 825 height 89
click at [899, 421] on link "Take the Quiz" at bounding box center [893, 419] width 111 height 45
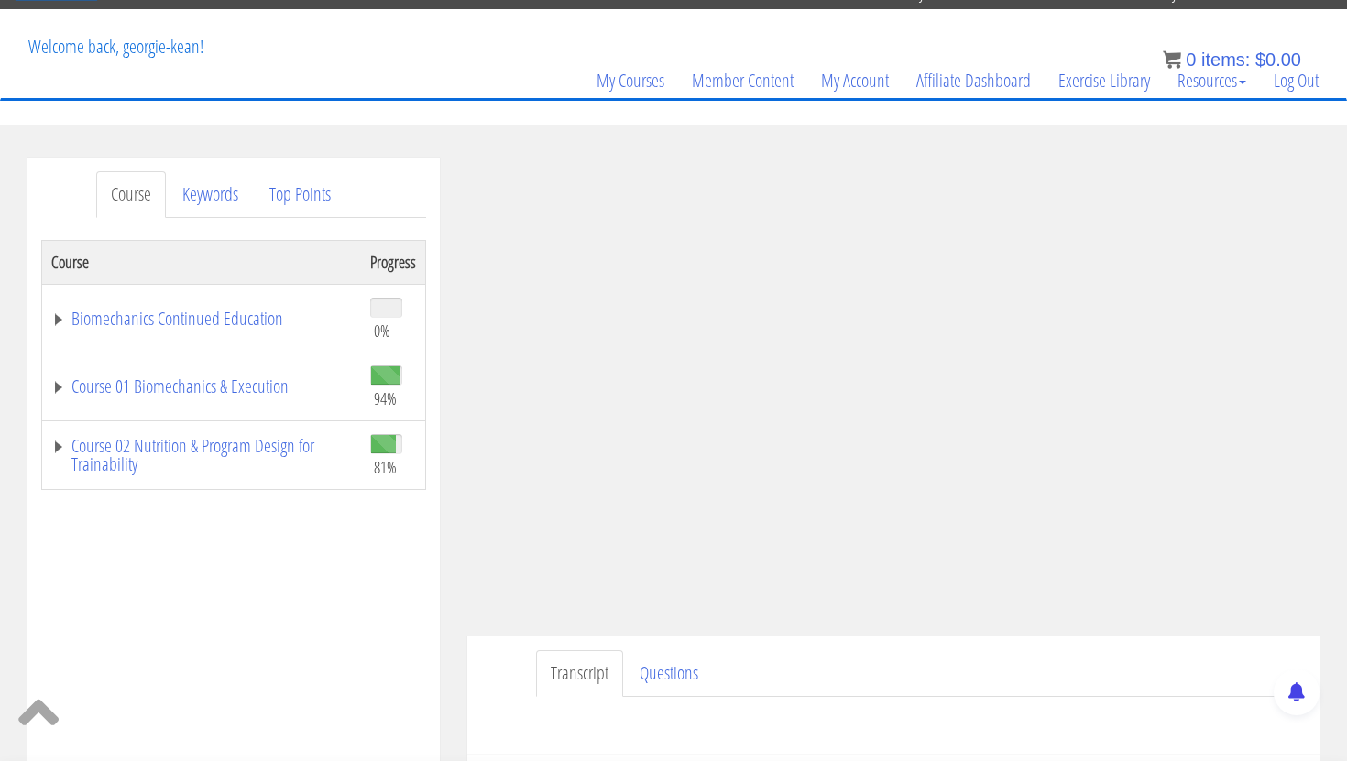
scroll to position [193, 0]
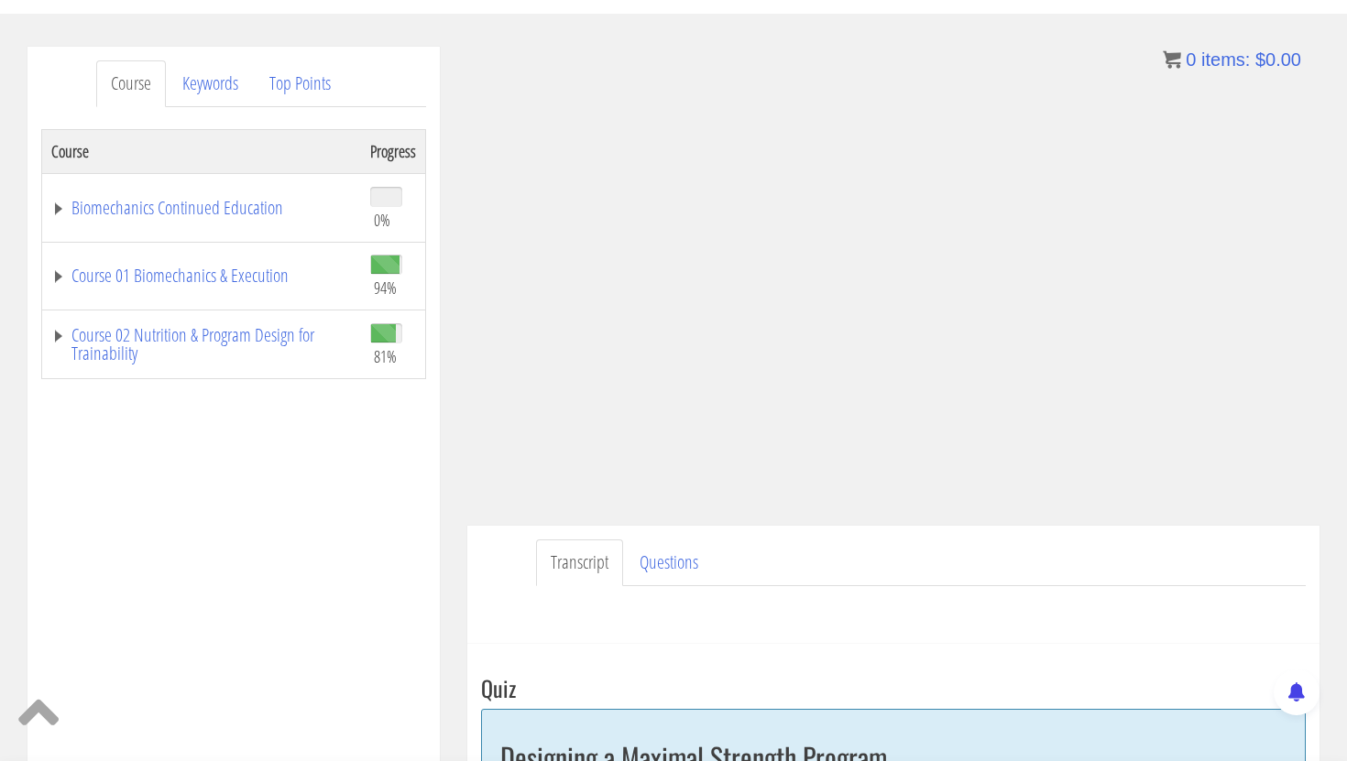
click at [1114, 564] on ul "Transcript Questions" at bounding box center [921, 563] width 770 height 47
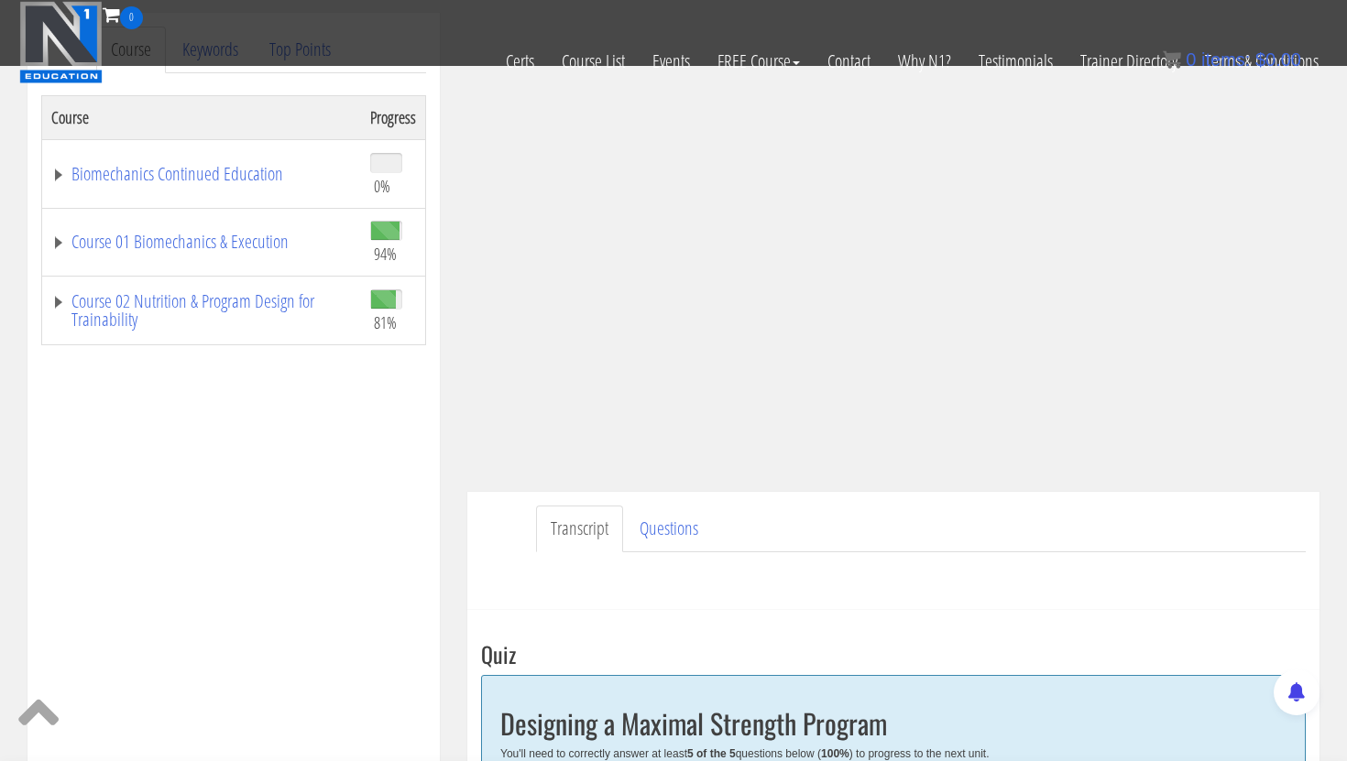
scroll to position [0, 0]
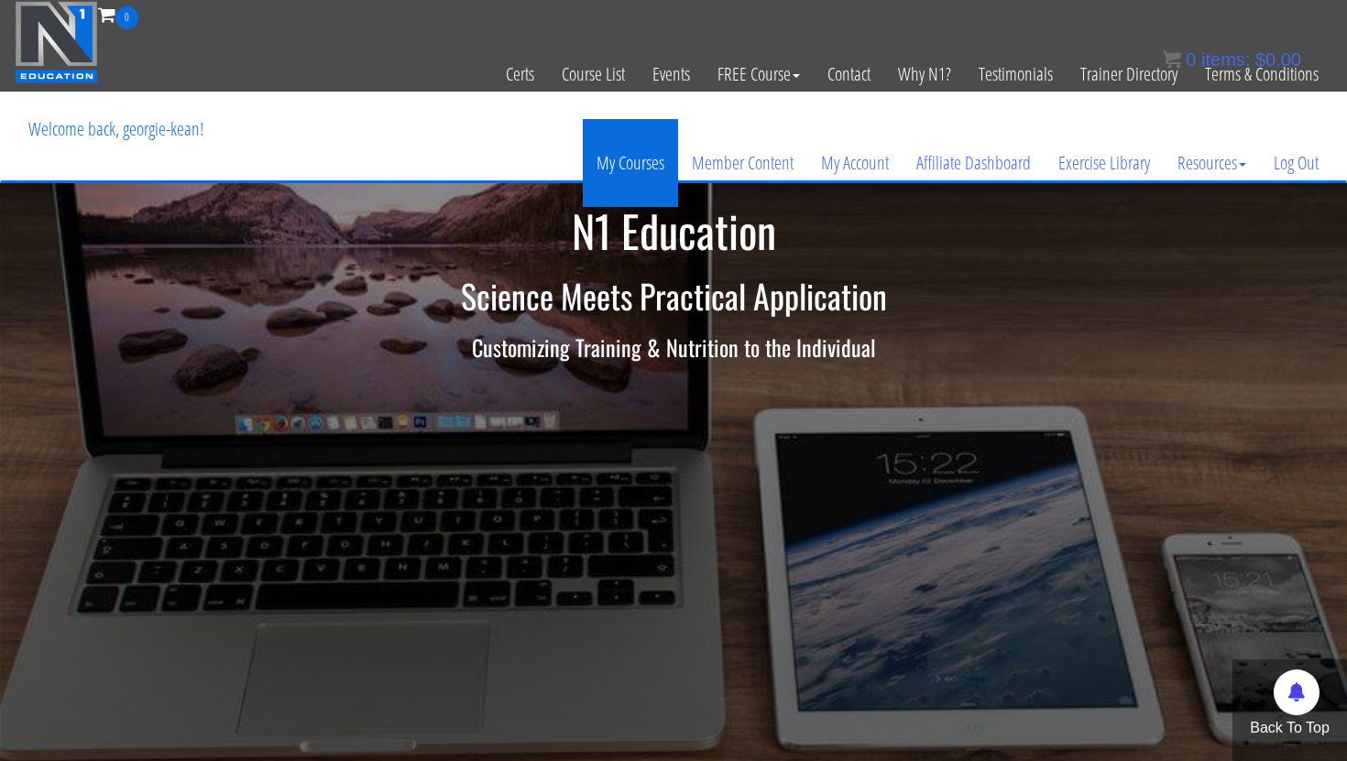
click at [646, 155] on link "My Courses" at bounding box center [630, 163] width 95 height 88
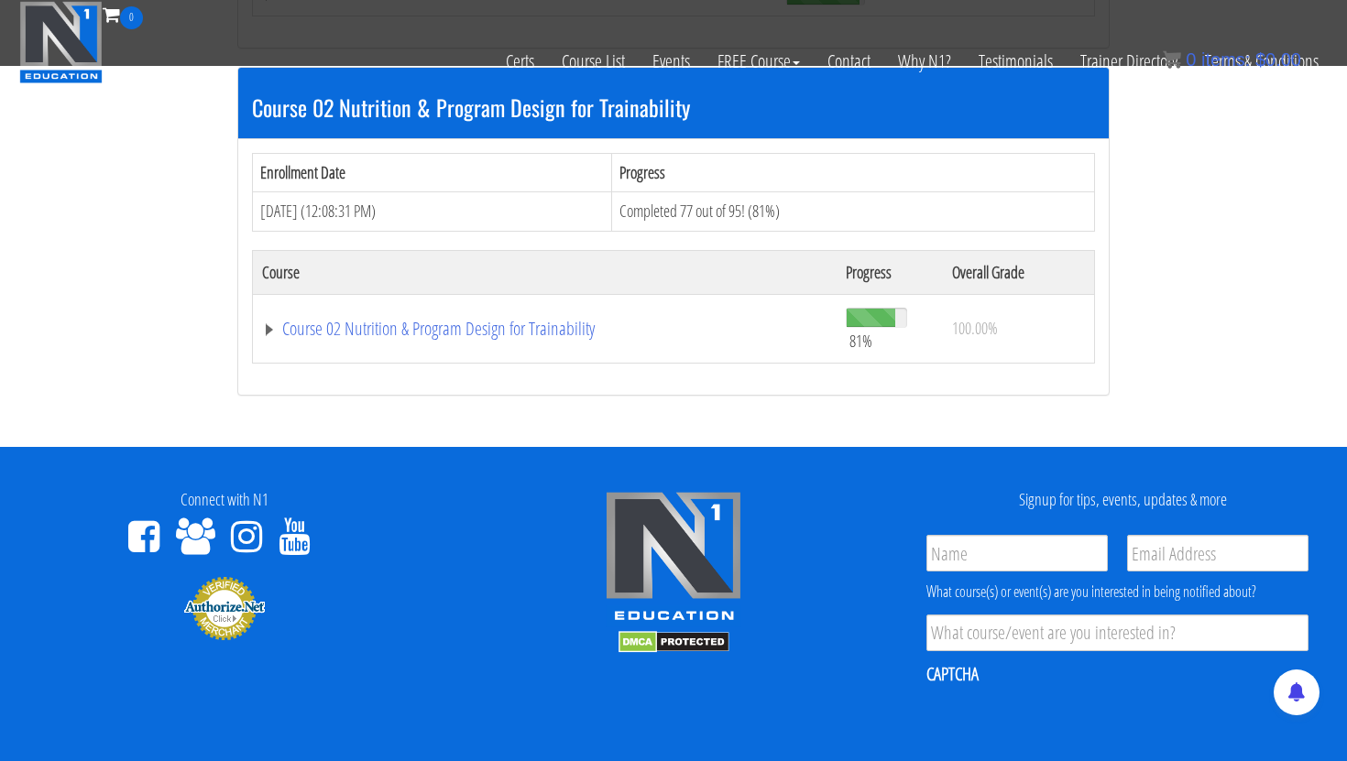
scroll to position [859, 0]
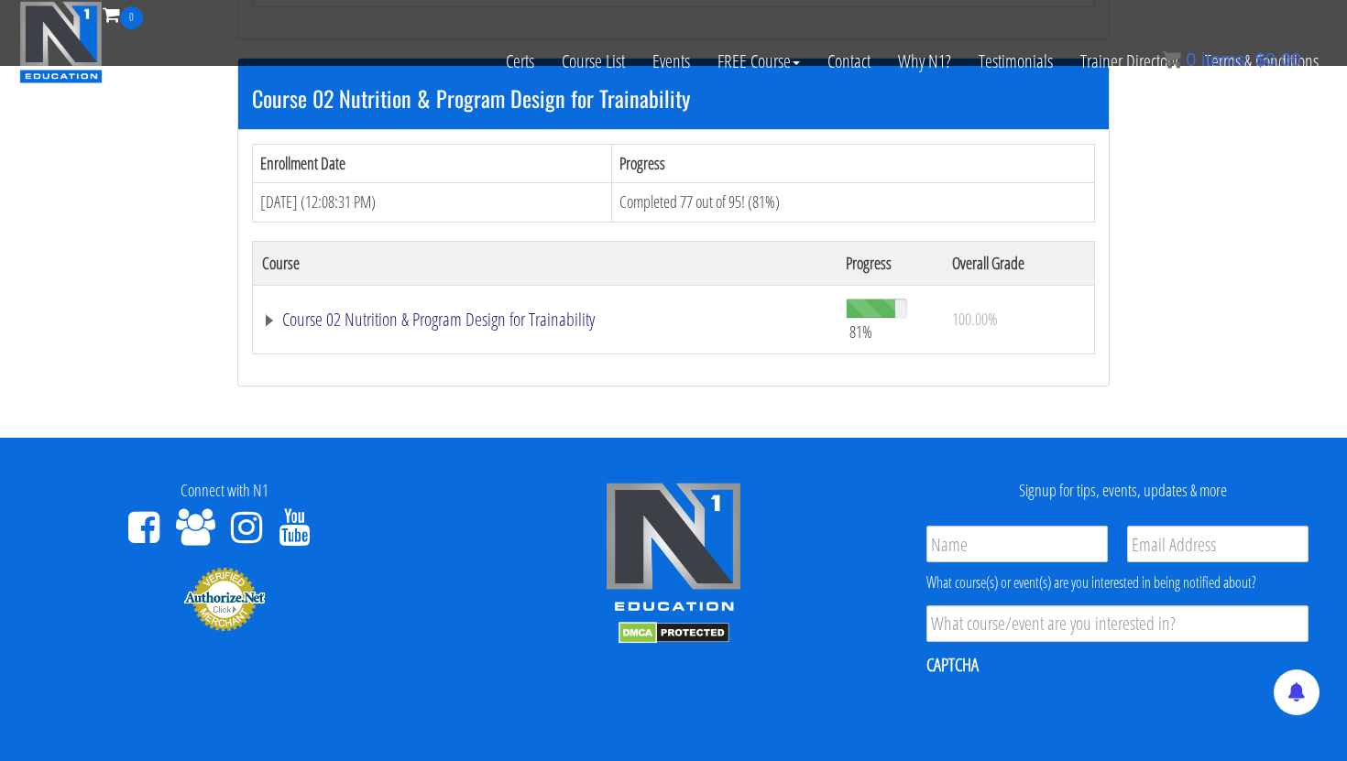
click at [399, 328] on link "Course 02 Nutrition & Program Design for Trainability" at bounding box center [544, 320] width 565 height 18
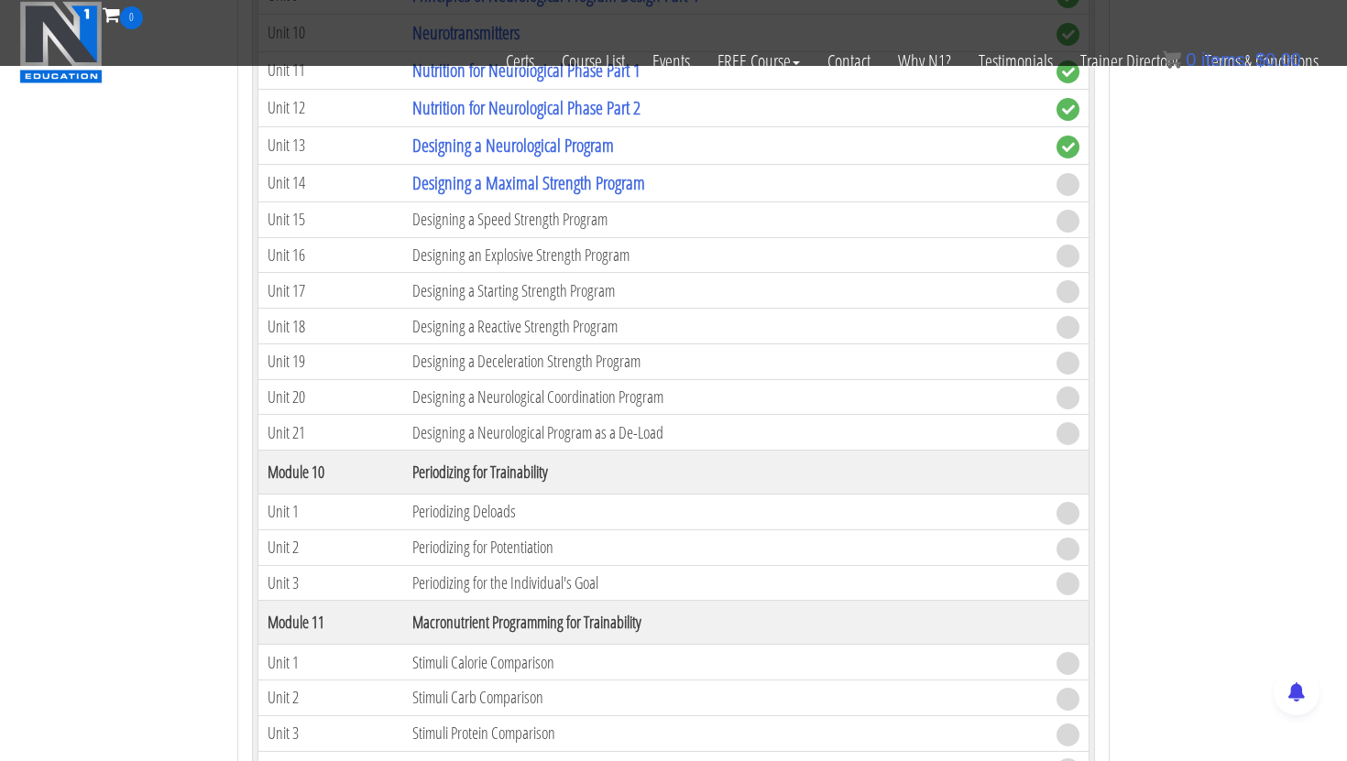
scroll to position [4338, 0]
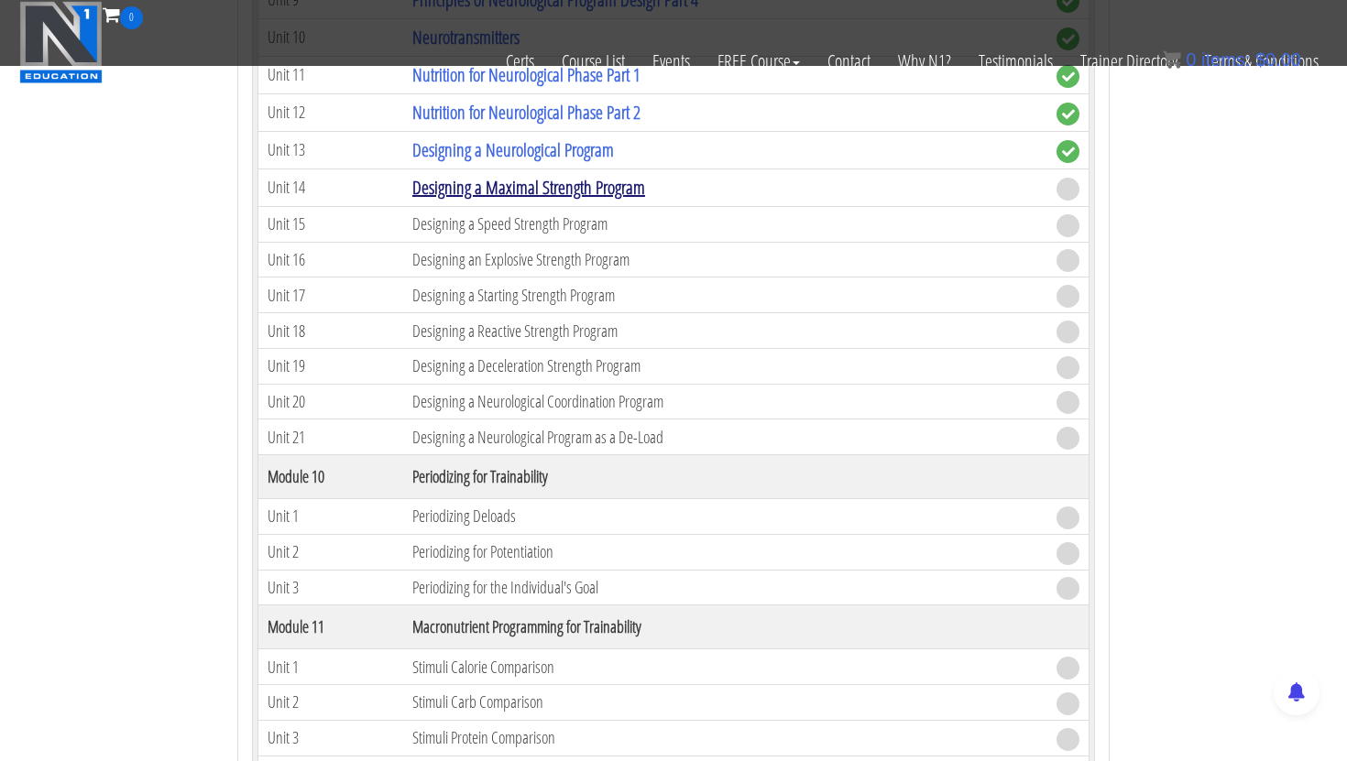
click at [472, 190] on link "Designing a Maximal Strength Program" at bounding box center [528, 187] width 233 height 25
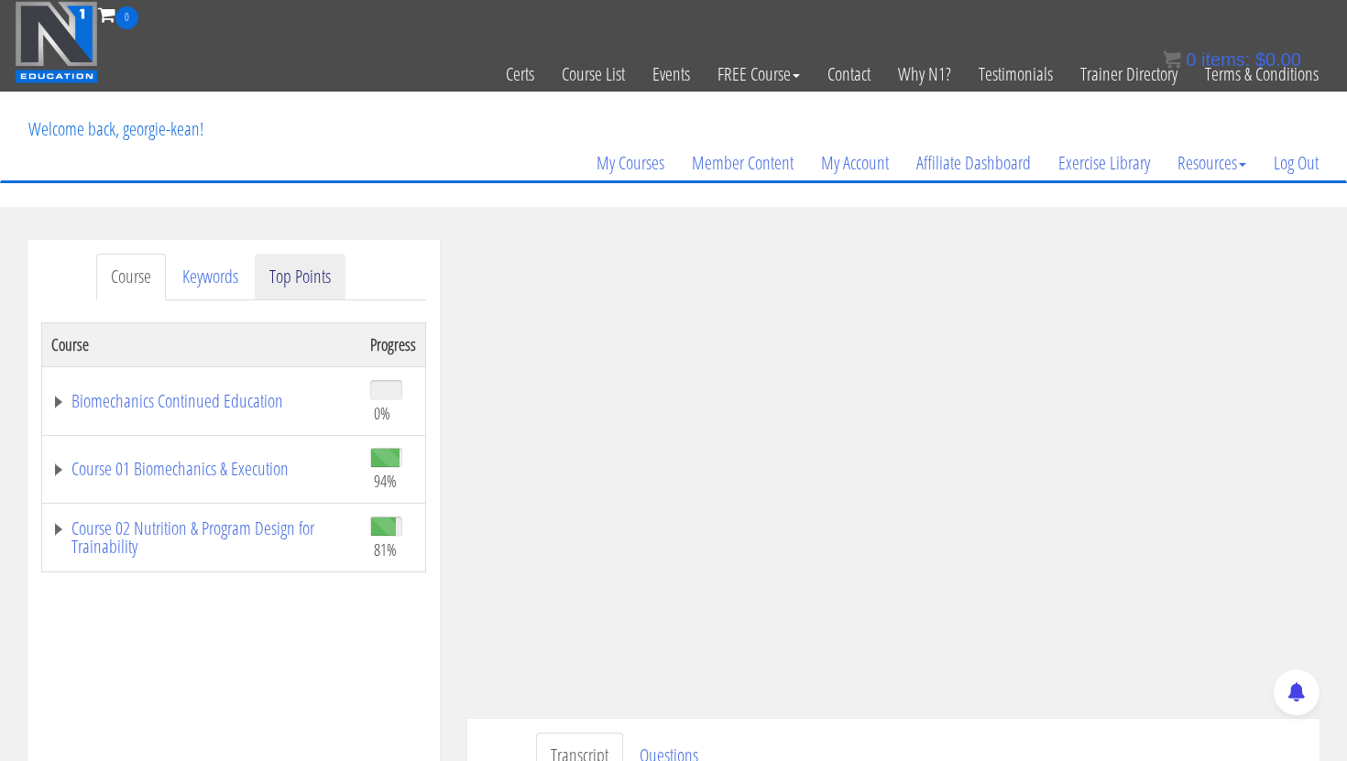
click at [320, 274] on link "Top Points" at bounding box center [300, 277] width 91 height 47
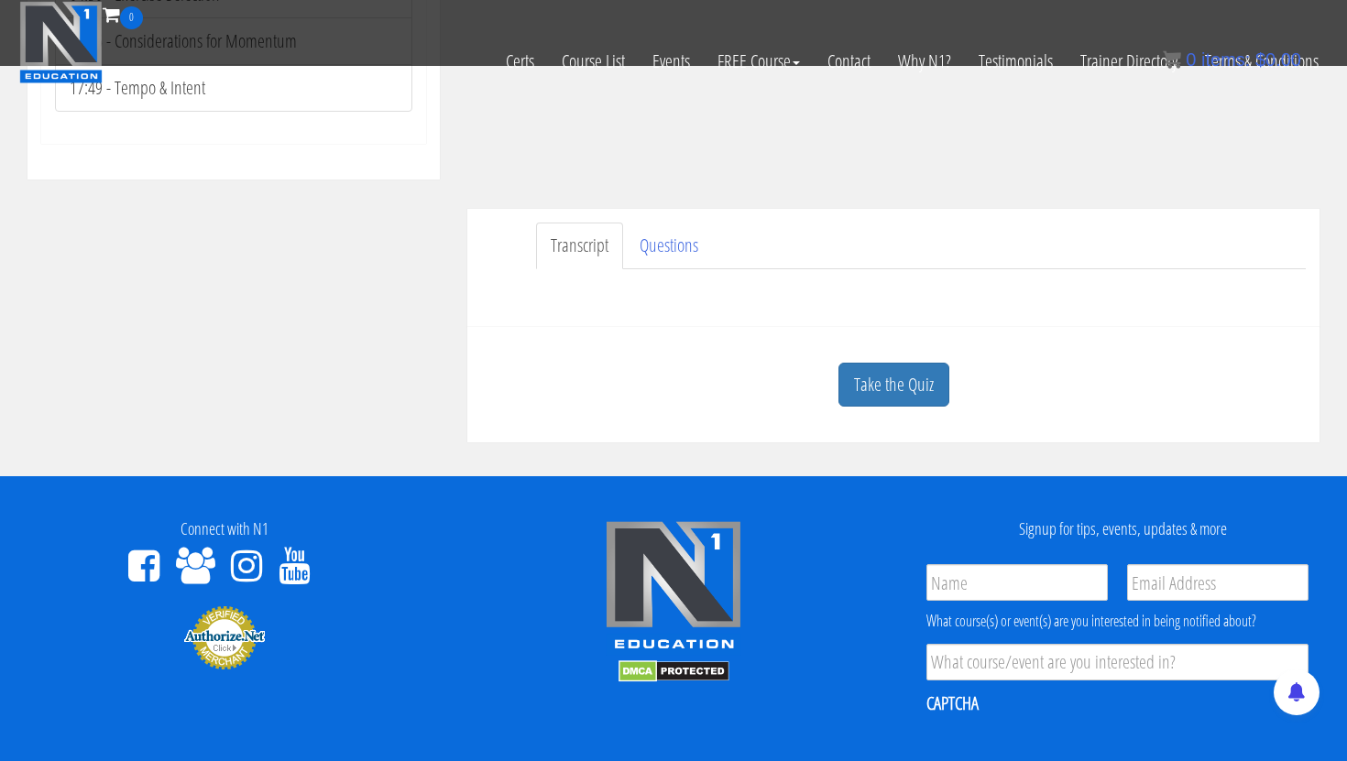
scroll to position [396, 0]
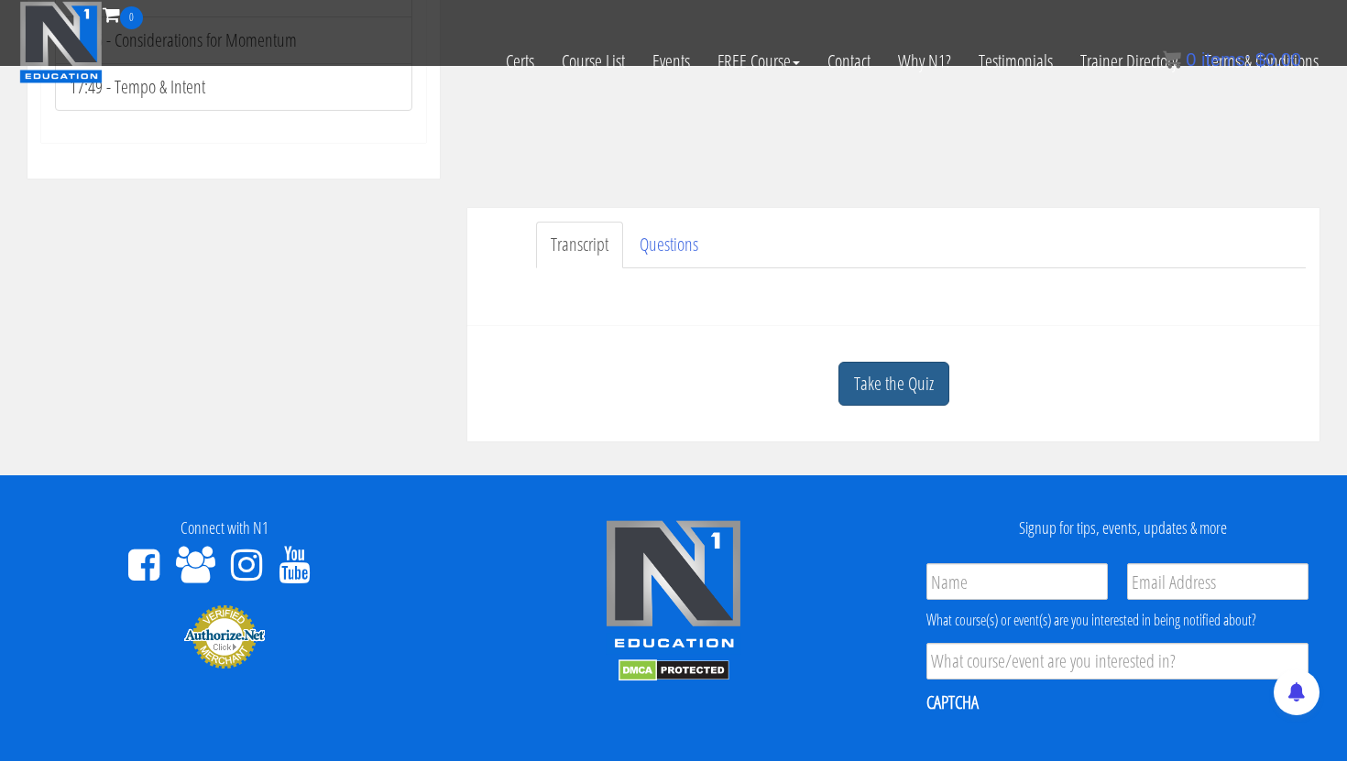
click at [903, 400] on link "Take the Quiz" at bounding box center [893, 384] width 111 height 45
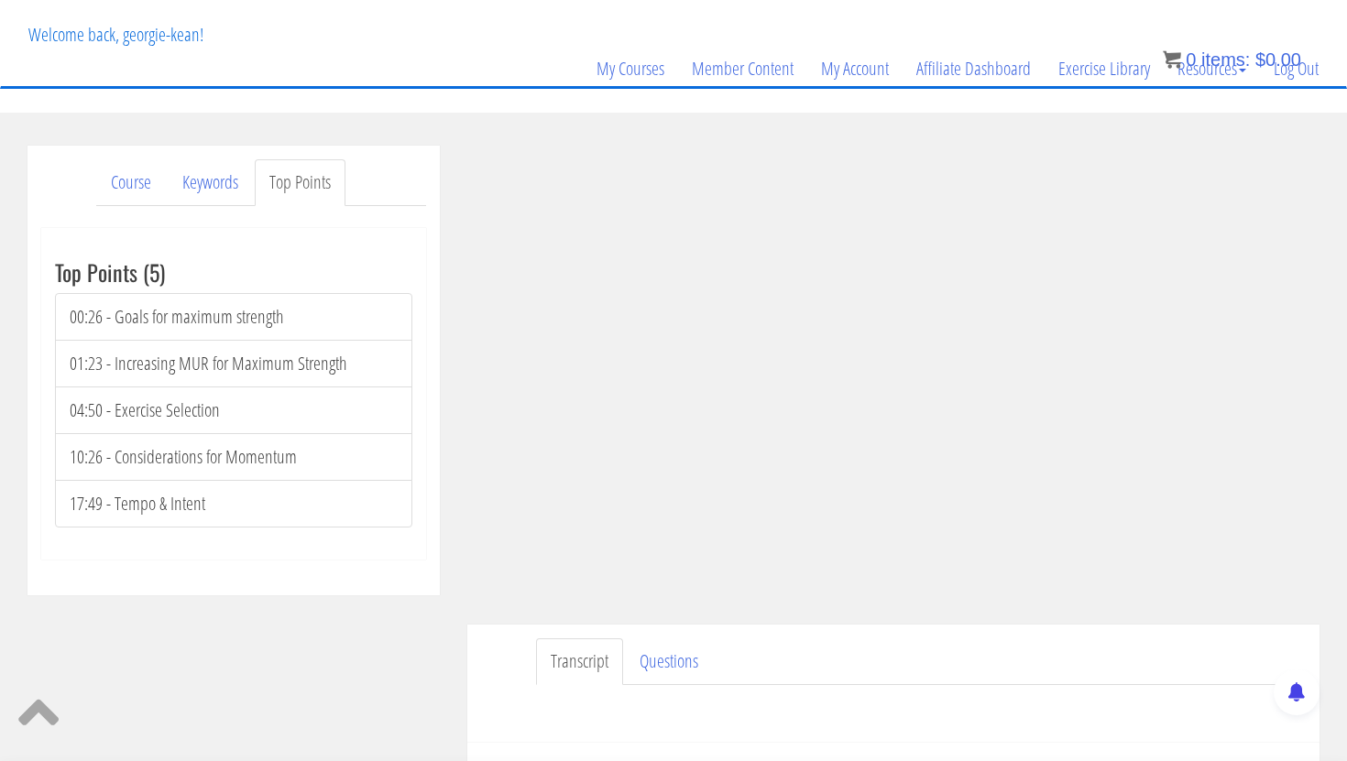
scroll to position [0, 0]
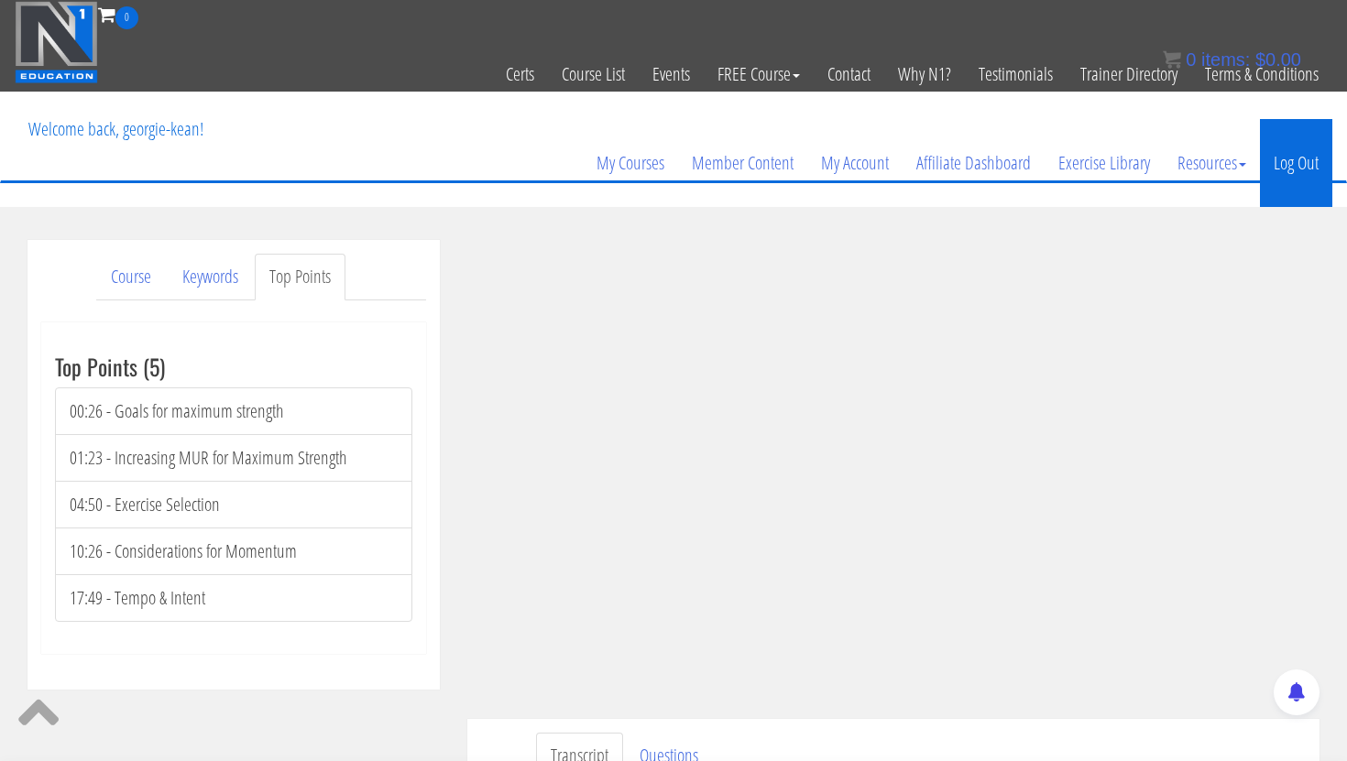
click at [1293, 157] on link "Log Out" at bounding box center [1296, 163] width 72 height 88
